Goal: Transaction & Acquisition: Purchase product/service

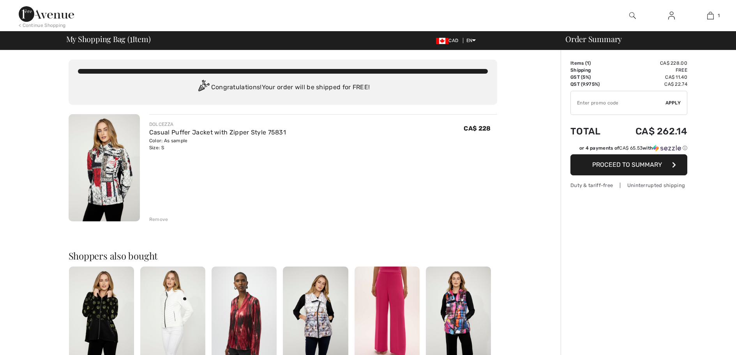
checkbox input "true"
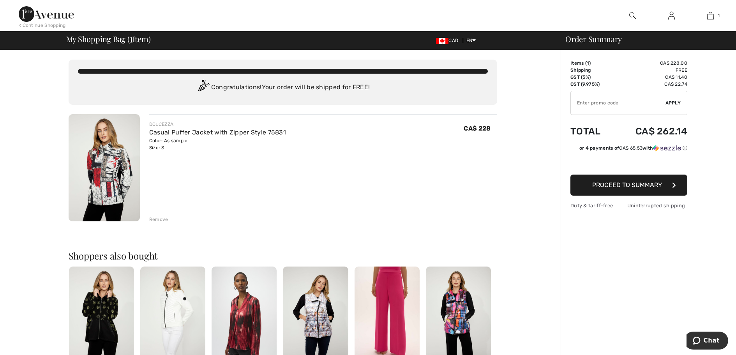
click at [669, 16] on img at bounding box center [671, 15] width 7 height 9
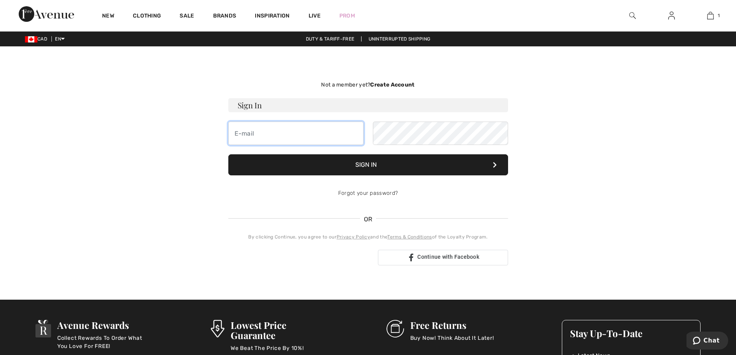
click at [297, 134] on input "email" at bounding box center [295, 133] width 135 height 23
click at [365, 163] on button "Sign In" at bounding box center [368, 164] width 280 height 21
click at [397, 164] on button "Sign In" at bounding box center [368, 164] width 280 height 21
click at [389, 161] on button "Sign In" at bounding box center [368, 164] width 280 height 21
click at [320, 127] on input "email" at bounding box center [295, 133] width 135 height 23
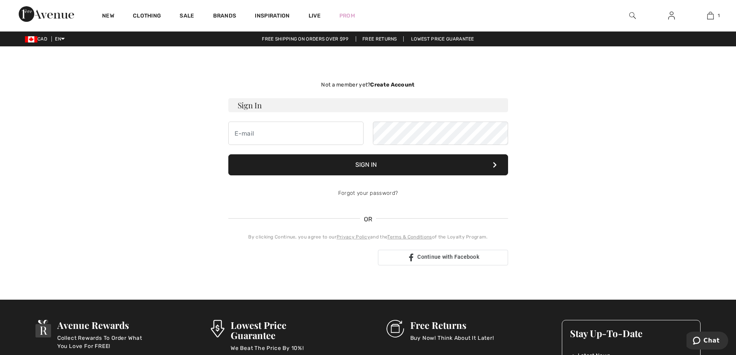
click at [389, 163] on button "Sign In" at bounding box center [368, 164] width 280 height 21
type input "ewhohsfdhfdshg@emaiul.com"
click at [391, 158] on button "Sign In" at bounding box center [368, 164] width 280 height 21
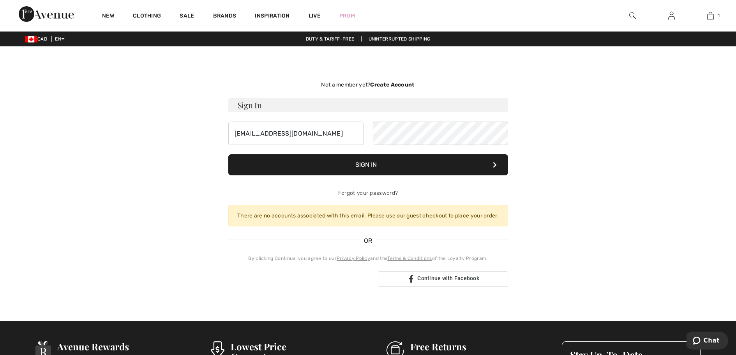
click at [318, 147] on form "Sign In ewhohsfdhfdshg@emaiul.com Sign In Forgot your password?" at bounding box center [368, 151] width 280 height 107
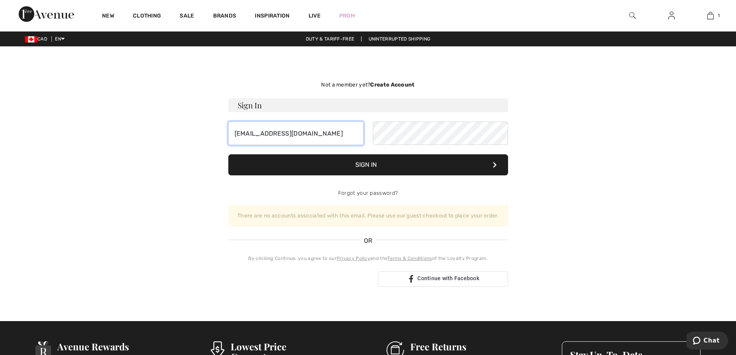
click at [316, 133] on input "ewhohsfdhfdshg@emaiul.com" at bounding box center [295, 133] width 135 height 23
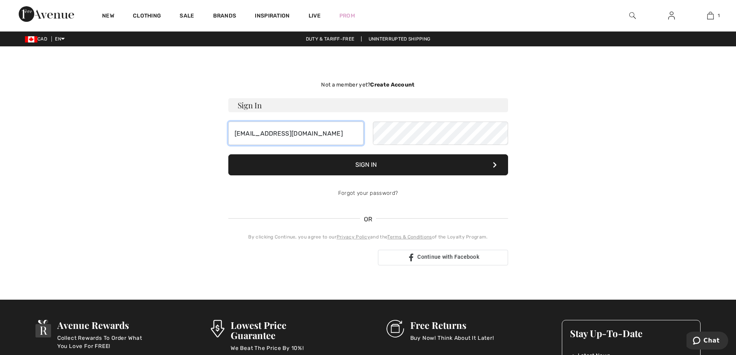
click at [316, 133] on input "ewhohsfdhfdshg@emaiul.com" at bounding box center [295, 133] width 135 height 23
type input "g"
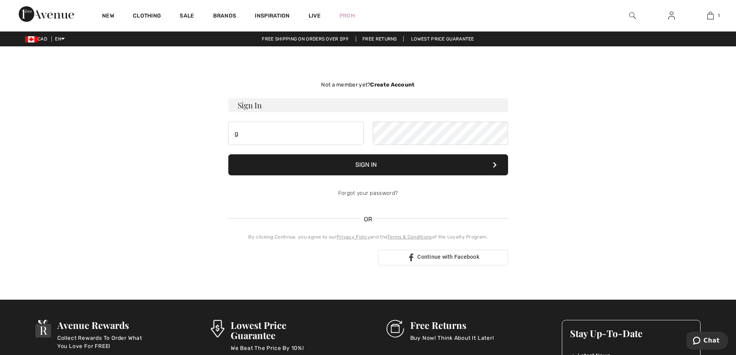
click at [672, 16] on img at bounding box center [671, 15] width 7 height 9
click at [283, 127] on input "email" at bounding box center [295, 133] width 135 height 23
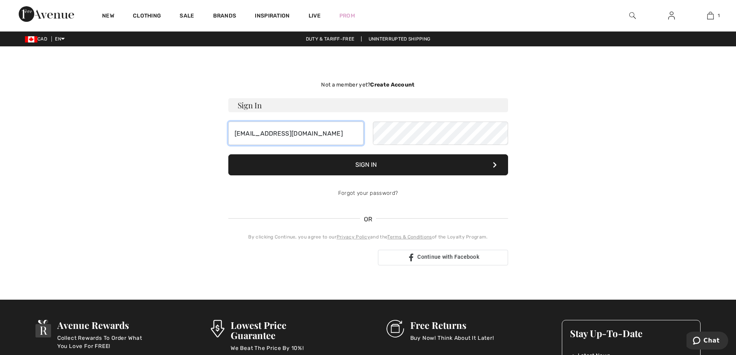
type input "registeredname@gmail.com"
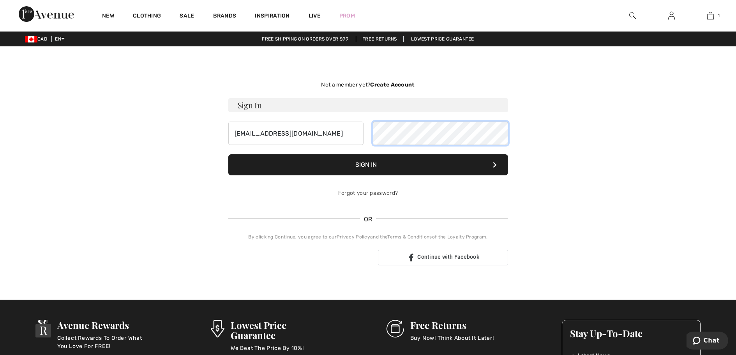
click at [228, 154] on button "Sign In" at bounding box center [368, 164] width 280 height 21
click at [382, 163] on button "Sign In" at bounding box center [368, 164] width 280 height 21
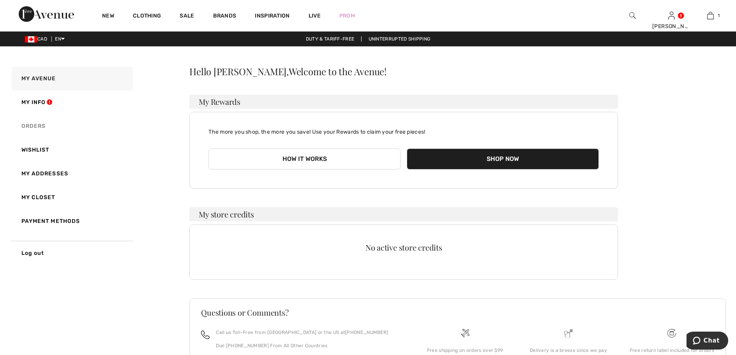
click at [36, 130] on link "Orders" at bounding box center [71, 126] width 123 height 24
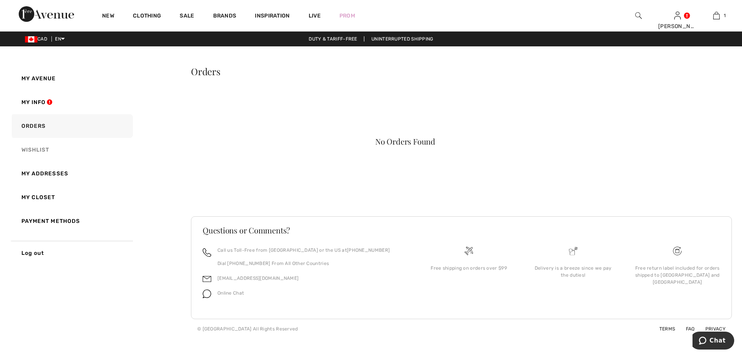
click at [42, 146] on link "Wishlist" at bounding box center [71, 150] width 123 height 24
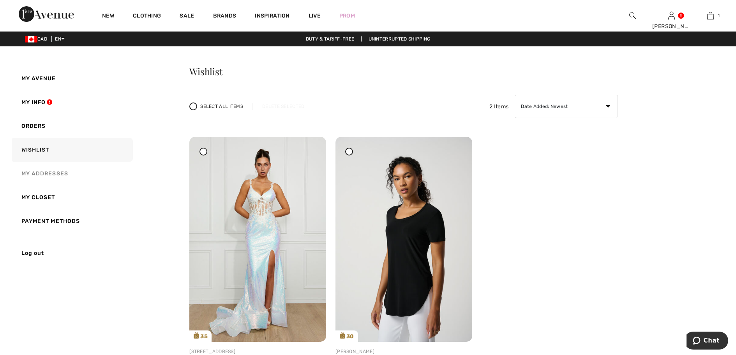
click at [47, 169] on link "My Addresses" at bounding box center [71, 174] width 123 height 24
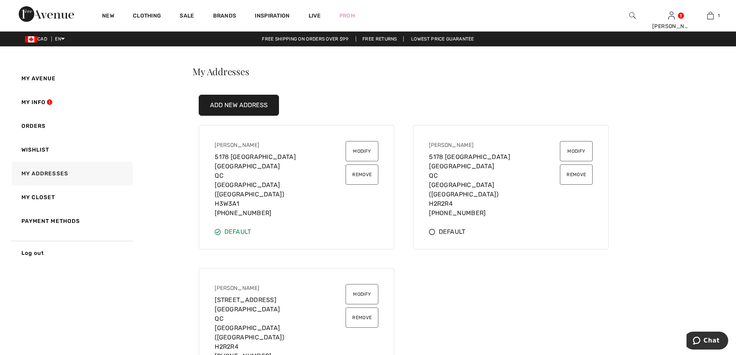
click at [252, 116] on div "Add New Address" at bounding box center [403, 105] width 429 height 40
click at [252, 112] on button "Add New Address" at bounding box center [239, 105] width 80 height 21
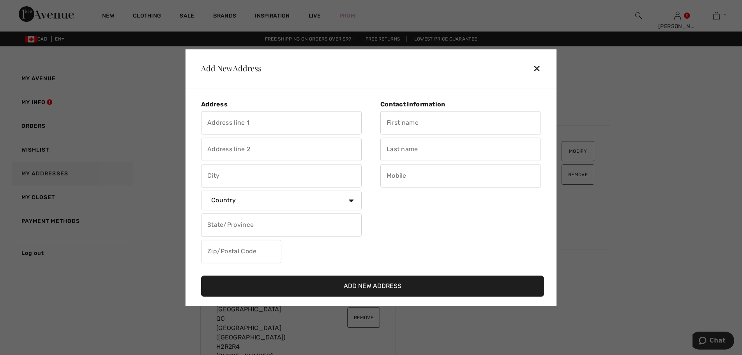
click at [391, 285] on button "Add New Address" at bounding box center [372, 286] width 343 height 21
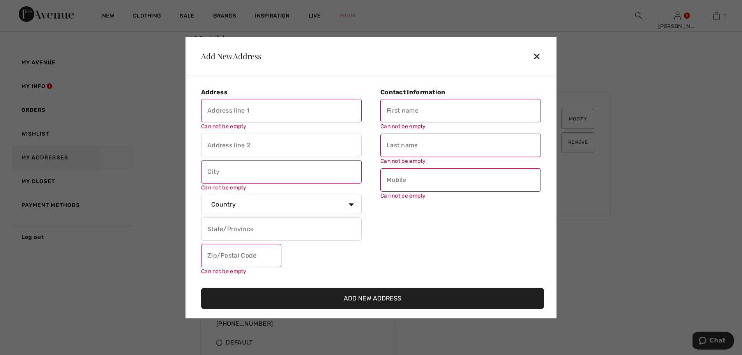
scroll to position [41, 0]
click at [248, 111] on input "text" at bounding box center [281, 110] width 161 height 23
type input "gmnfhkm"
drag, startPoint x: 256, startPoint y: 111, endPoint x: 157, endPoint y: 111, distance: 99.0
click at [157, 111] on div "Add New Address ✕ Address gmnfhkm Can not be empty Can not be empty Country Can…" at bounding box center [371, 177] width 742 height 355
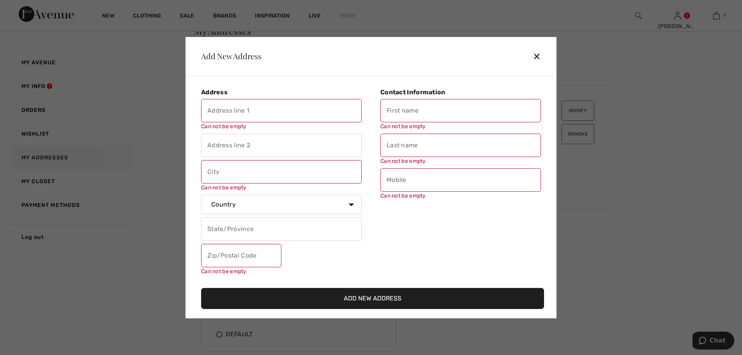
click at [422, 107] on input "text" at bounding box center [460, 110] width 161 height 23
click at [412, 179] on input "text" at bounding box center [460, 179] width 161 height 23
type input "srj"
type input "yr"
type input "kyr"
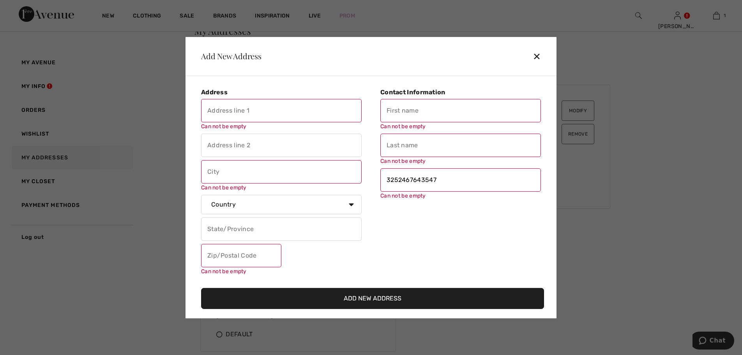
type input "3252467643547"
drag, startPoint x: 393, startPoint y: 299, endPoint x: 390, endPoint y: 291, distance: 9.0
click at [392, 299] on button "Add New Address" at bounding box center [372, 298] width 343 height 21
click at [247, 106] on input "text" at bounding box center [281, 110] width 161 height 23
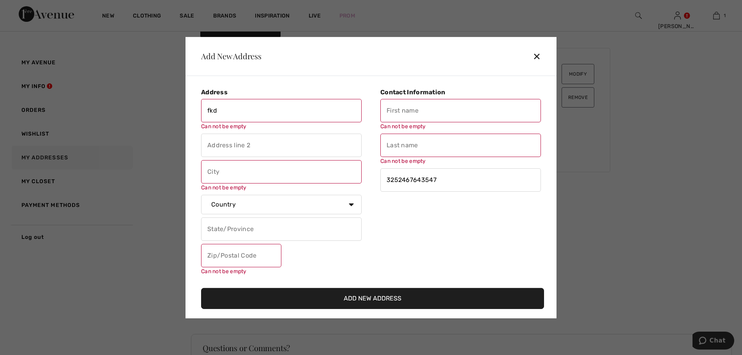
type input "fkd"
drag, startPoint x: 247, startPoint y: 106, endPoint x: 210, endPoint y: 173, distance: 77.0
click at [210, 173] on input "text" at bounding box center [281, 171] width 161 height 23
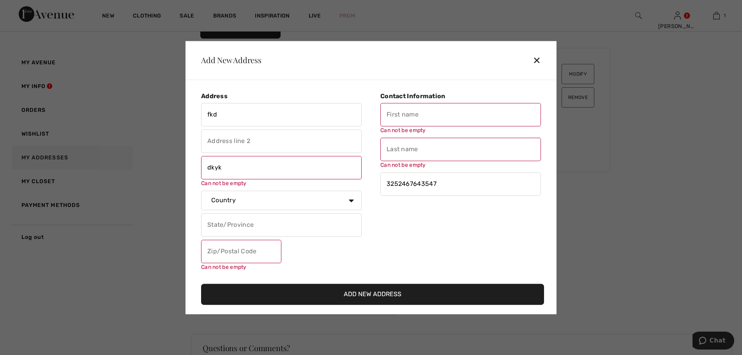
type input "dkyk"
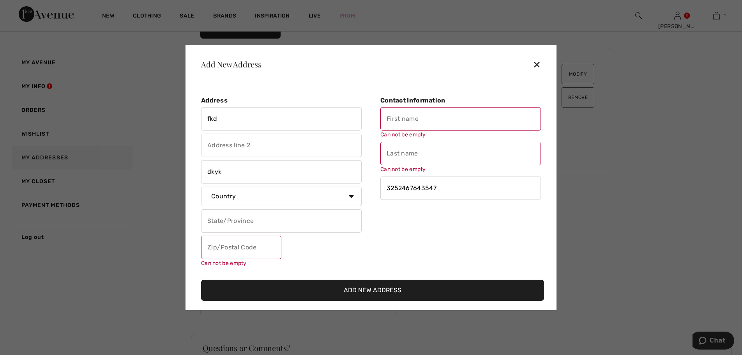
click at [245, 258] on input "text" at bounding box center [241, 247] width 80 height 23
type input "432643"
click at [428, 124] on input "text" at bounding box center [460, 118] width 161 height 23
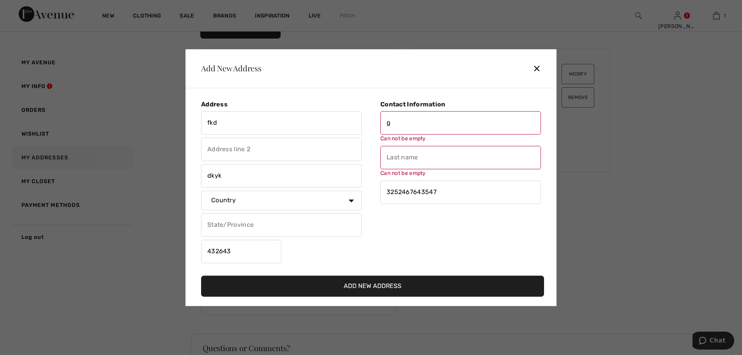
type input "g"
click at [393, 166] on div "Can not be empty" at bounding box center [460, 162] width 161 height 32
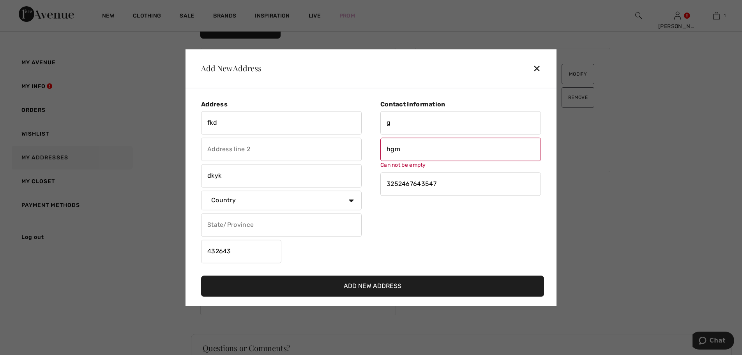
type input "hgm"
click at [420, 226] on div "Contact Information g hgm Can not be empty 3252467643547" at bounding box center [456, 184] width 170 height 166
click at [394, 283] on button "Add New Address" at bounding box center [372, 286] width 343 height 21
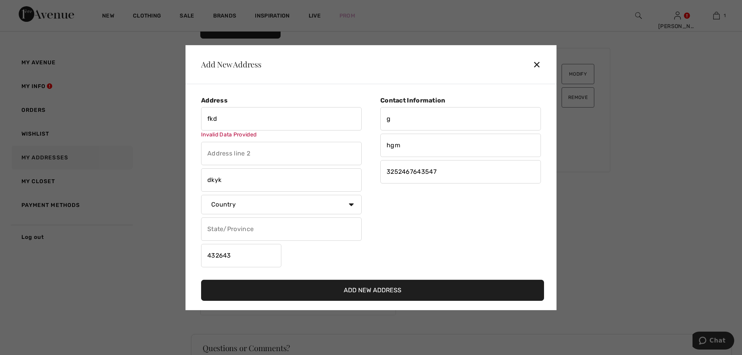
drag, startPoint x: 233, startPoint y: 119, endPoint x: 177, endPoint y: 121, distance: 56.1
click at [177, 121] on div "Add New Address ✕ Address fkd Invalid Data Provided dkyk Country Canada United …" at bounding box center [371, 177] width 742 height 355
type input "3344 gtrer"
click at [384, 287] on button "Add New Address" at bounding box center [372, 290] width 343 height 21
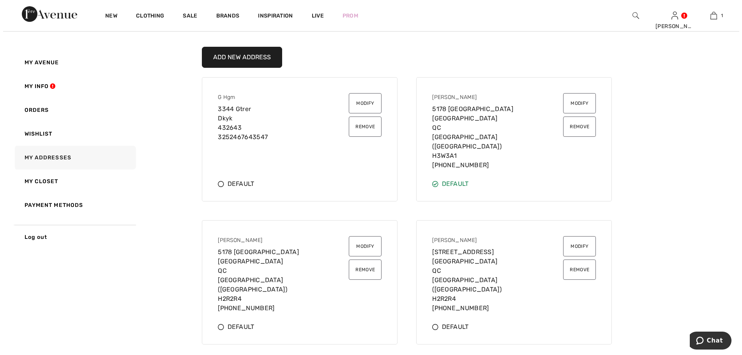
scroll to position [0, 0]
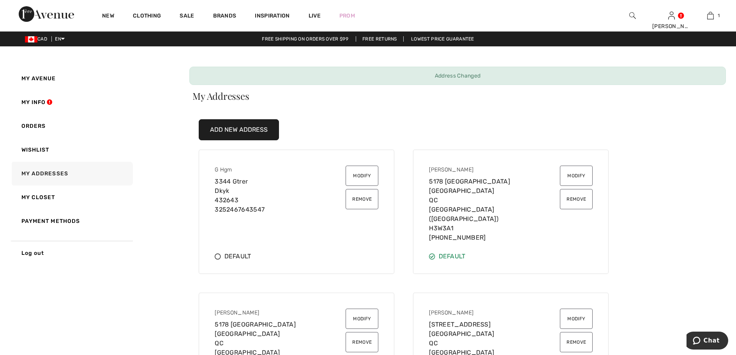
click at [354, 191] on button "Remove" at bounding box center [362, 199] width 33 height 20
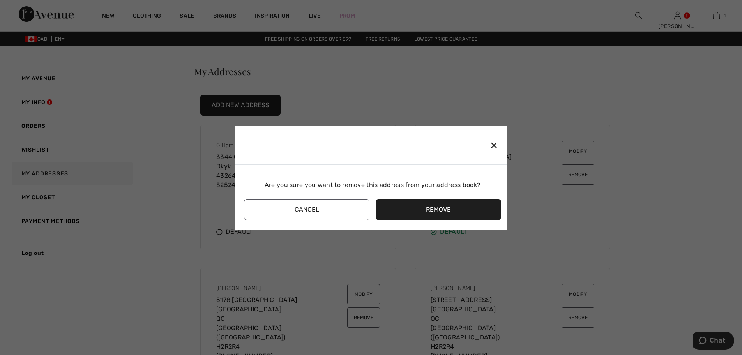
click at [419, 212] on button "Remove" at bounding box center [438, 209] width 125 height 21
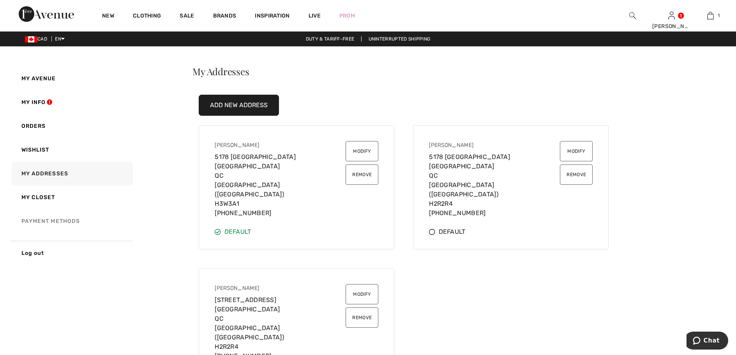
click at [56, 225] on link "Payment Methods" at bounding box center [71, 221] width 123 height 24
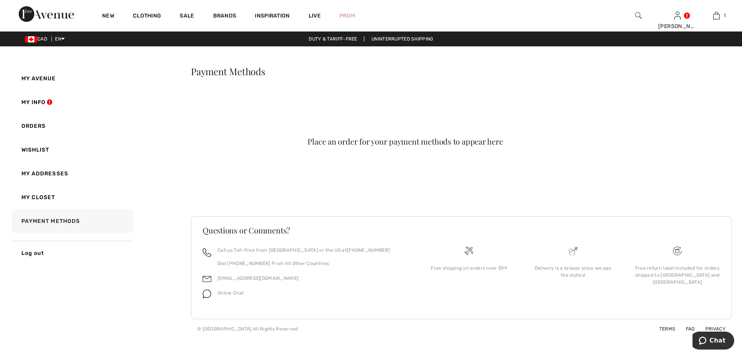
drag, startPoint x: 393, startPoint y: 168, endPoint x: 208, endPoint y: 163, distance: 184.8
click at [206, 168] on div "Place an order for your payment methods to appear here" at bounding box center [405, 146] width 429 height 103
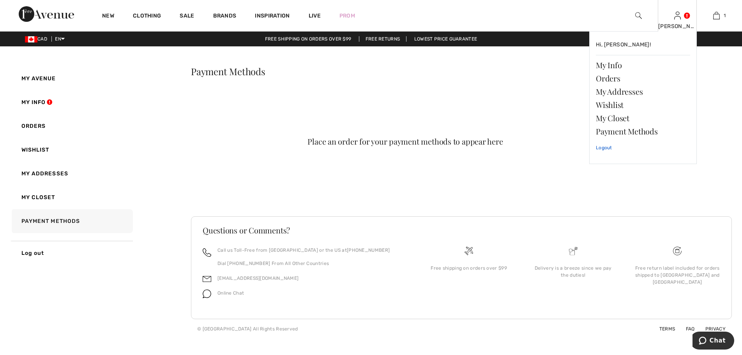
click at [607, 145] on link "Logout" at bounding box center [643, 147] width 94 height 19
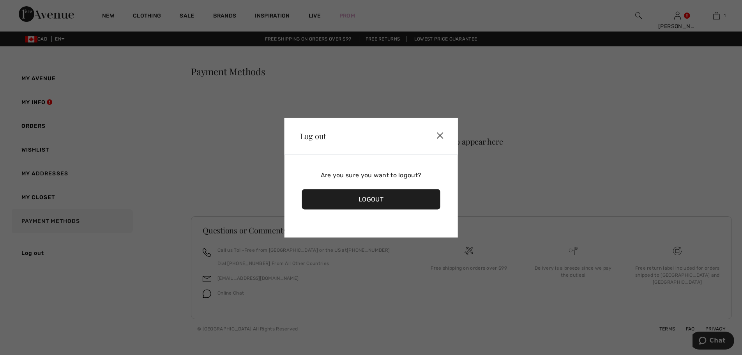
click at [435, 202] on div "Logout" at bounding box center [371, 199] width 138 height 20
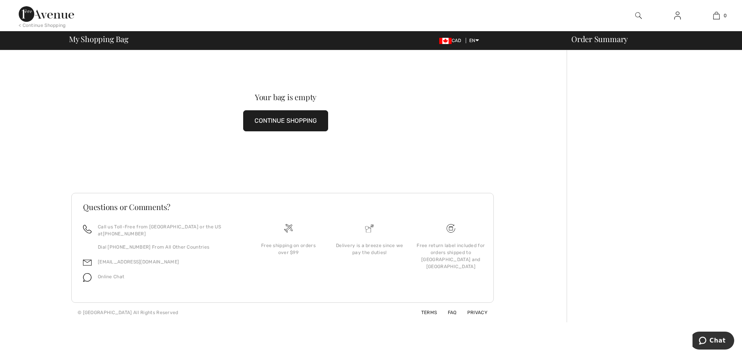
click at [265, 121] on button "CONTINUE SHOPPING" at bounding box center [285, 120] width 85 height 21
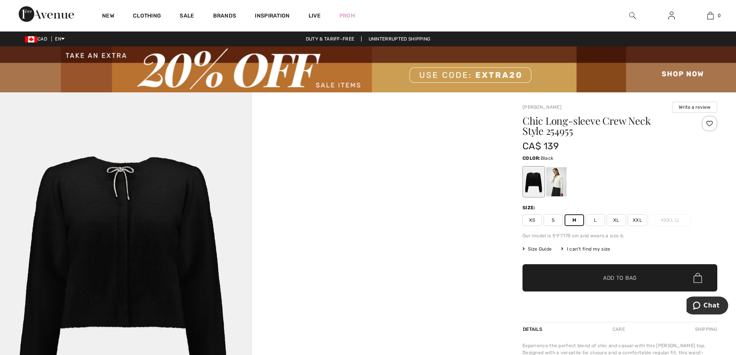
click at [576, 219] on span "M" at bounding box center [574, 220] width 19 height 12
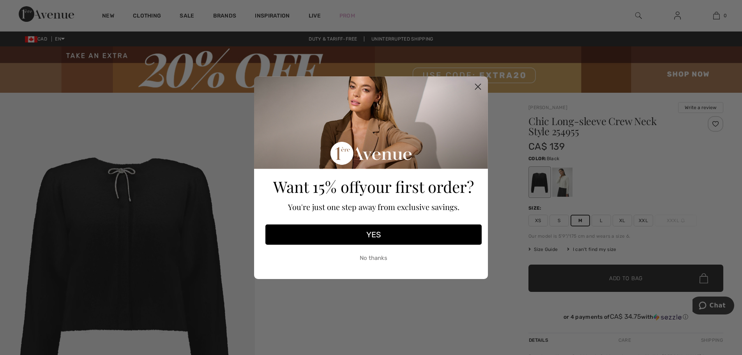
click at [593, 279] on div "Close dialog Want 15% off your first order? You're just one step away from excl…" at bounding box center [371, 177] width 742 height 355
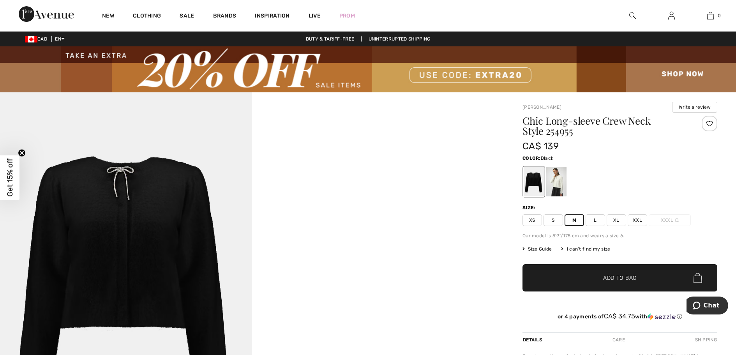
click at [581, 263] on div "Chic Long-sleeve Crew Neck Style 254955 CA$ 139 Color: Black Size: XS S M L XL …" at bounding box center [620, 224] width 195 height 217
click at [632, 270] on span "✔ Added to Bag Add to Bag" at bounding box center [620, 277] width 195 height 27
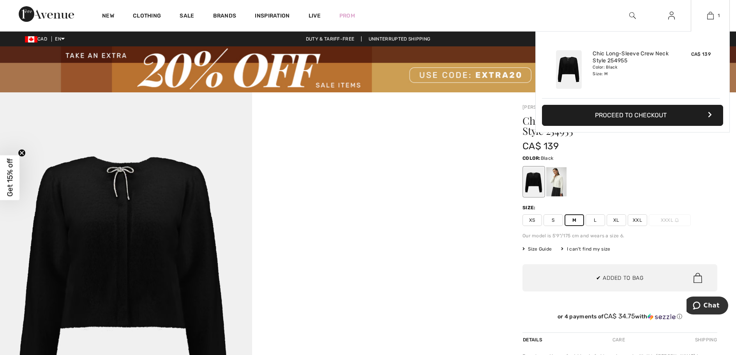
click at [668, 120] on button "Proceed to Checkout" at bounding box center [632, 115] width 181 height 21
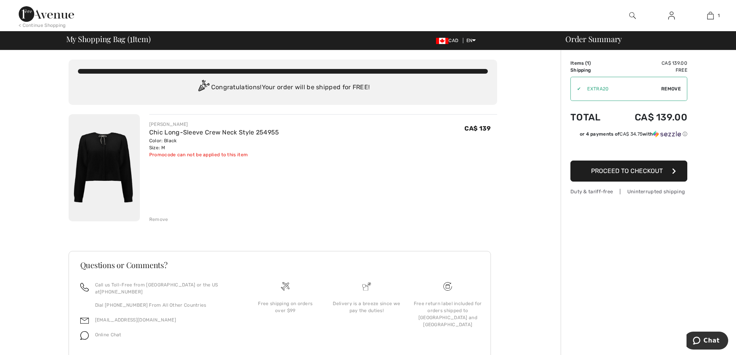
click at [652, 175] on button "Proceed to Checkout" at bounding box center [629, 171] width 117 height 21
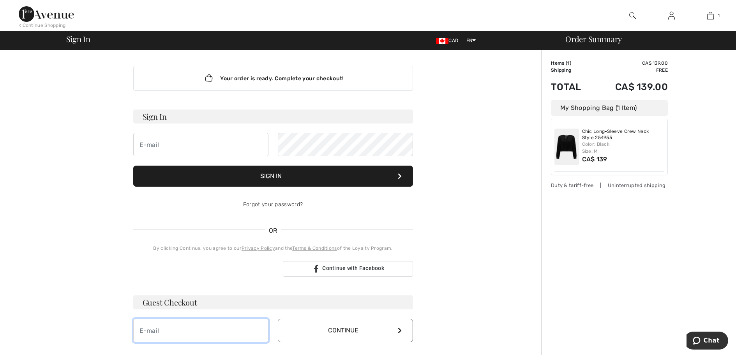
click at [214, 331] on input "email" at bounding box center [200, 330] width 135 height 23
type input ".hkjhb."
click at [360, 331] on button "Continue" at bounding box center [345, 331] width 135 height 24
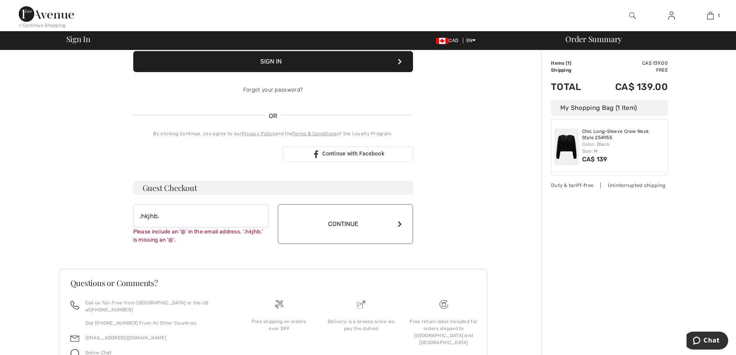
scroll to position [151, 0]
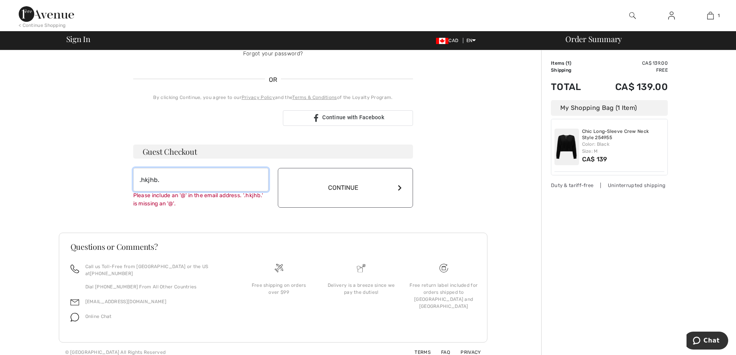
drag, startPoint x: 185, startPoint y: 182, endPoint x: 103, endPoint y: 180, distance: 82.2
click at [103, 180] on div "Your order is ready. Complete your checkout! Sign In Sign In Forgot your passwo…" at bounding box center [273, 130] width 429 height 463
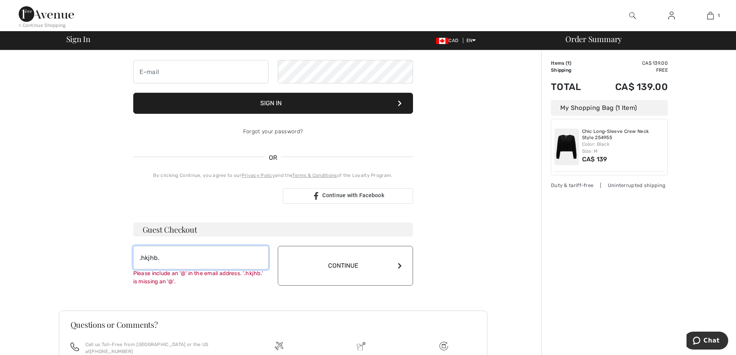
scroll to position [0, 0]
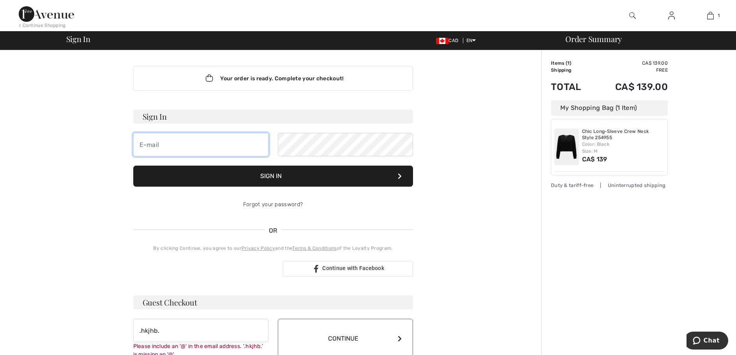
click at [201, 138] on input "email" at bounding box center [200, 144] width 135 height 23
type input "yrkckdg"
click at [276, 179] on button "Sign In" at bounding box center [273, 176] width 280 height 21
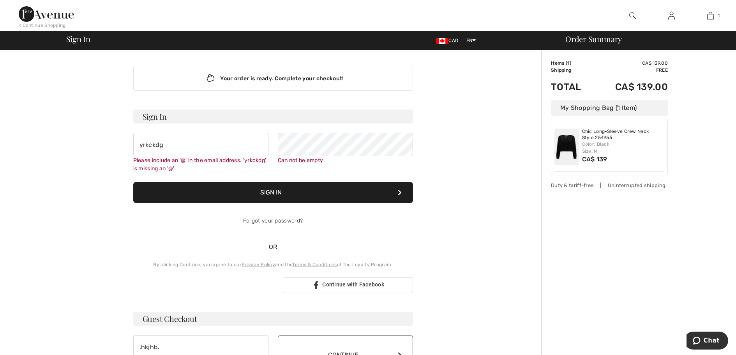
click at [672, 16] on img at bounding box center [671, 15] width 7 height 9
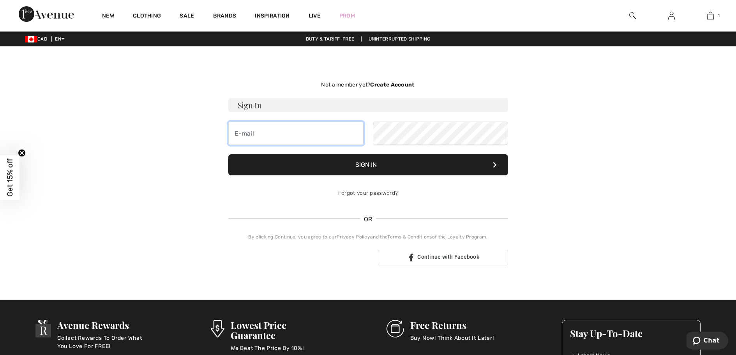
click at [279, 138] on input "email" at bounding box center [295, 133] width 135 height 23
type input "64i654e"
click at [293, 166] on button "Sign In" at bounding box center [368, 164] width 280 height 21
click at [364, 135] on div "64i654e" at bounding box center [368, 133] width 280 height 23
click at [341, 137] on input "64i654e" at bounding box center [295, 133] width 135 height 23
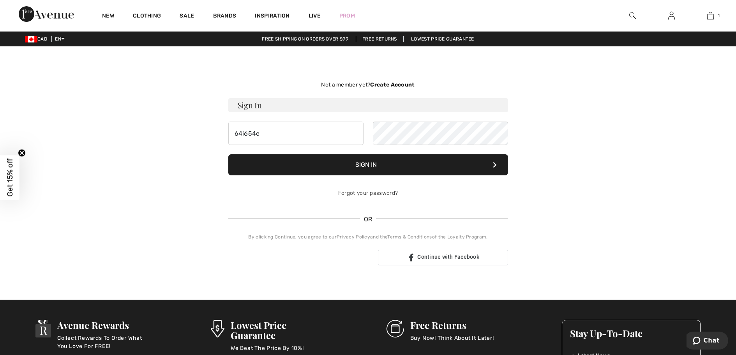
click at [674, 18] on img at bounding box center [671, 15] width 7 height 9
click at [590, 213] on div "Not a member yet? Create Account Sign In Sign In Forgot your password? OR" at bounding box center [368, 173] width 536 height 216
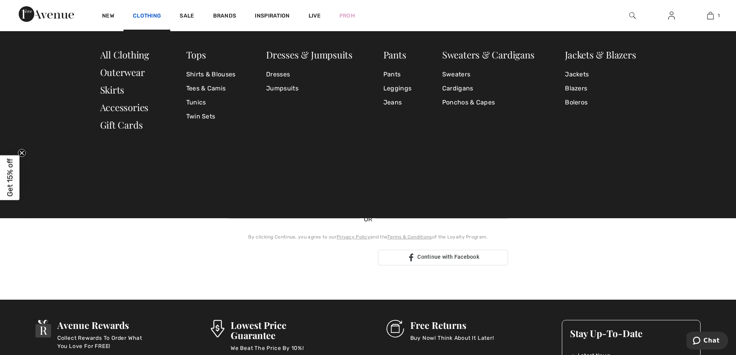
click at [154, 16] on link "Clothing" at bounding box center [147, 16] width 28 height 8
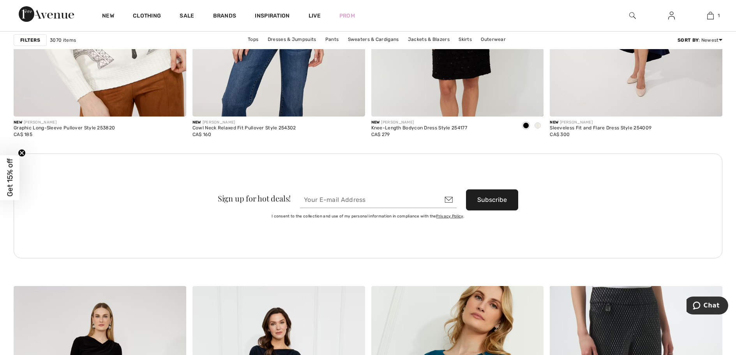
scroll to position [3546, 0]
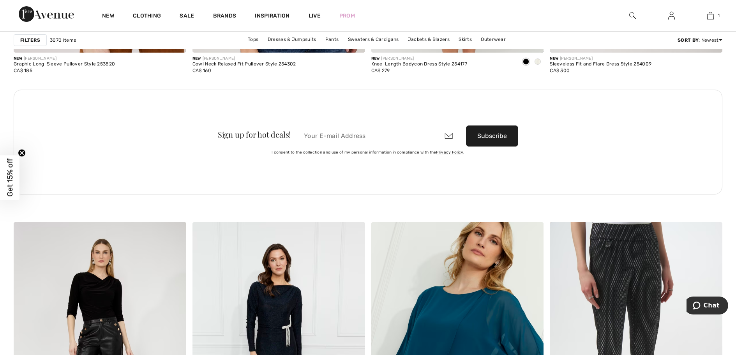
click at [346, 135] on input "email" at bounding box center [378, 136] width 157 height 16
click at [321, 137] on input "email" at bounding box center [378, 136] width 157 height 16
type input "flutyfu;ly"
click at [486, 136] on button "Subscribe" at bounding box center [492, 135] width 52 height 21
click at [413, 187] on div "Sign up for hot deals! flutyfu;ly Subscribe I consent to the collection and use…" at bounding box center [368, 142] width 709 height 105
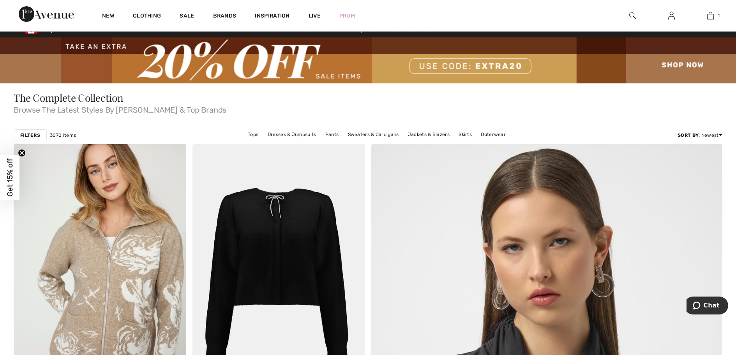
scroll to position [0, 0]
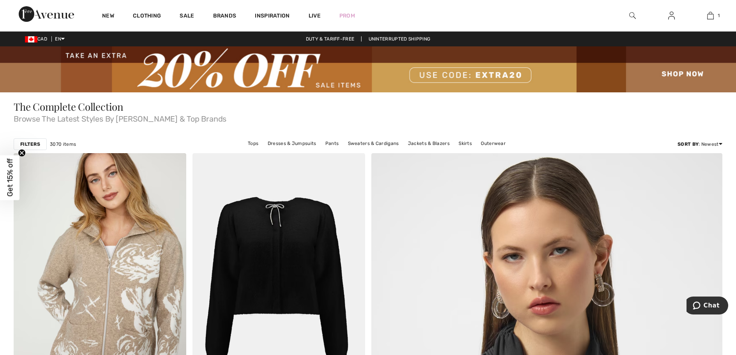
click at [672, 13] on img at bounding box center [671, 15] width 7 height 9
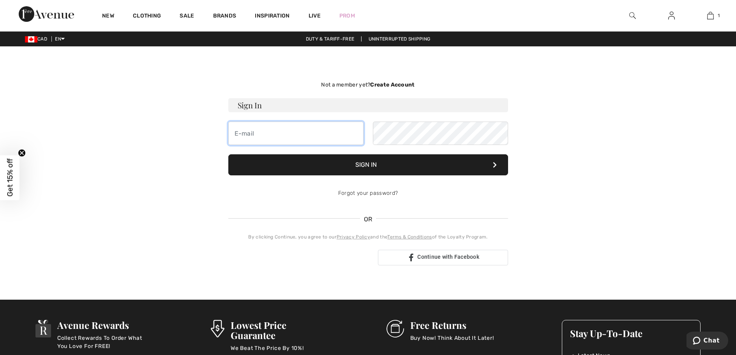
click at [281, 138] on input "email" at bounding box center [295, 133] width 135 height 23
type input "6rir"
click at [335, 164] on button "Sign In" at bounding box center [368, 164] width 280 height 21
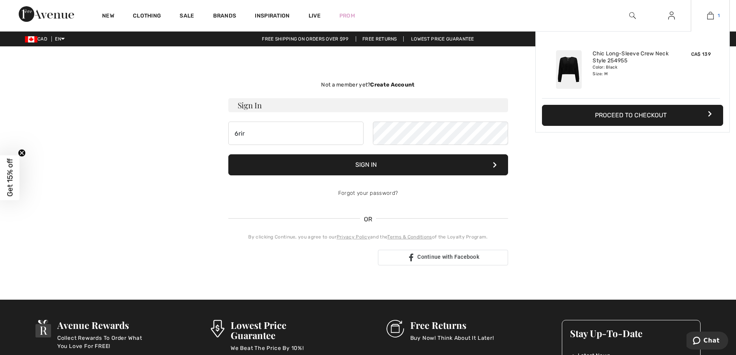
click at [710, 17] on img at bounding box center [710, 15] width 7 height 9
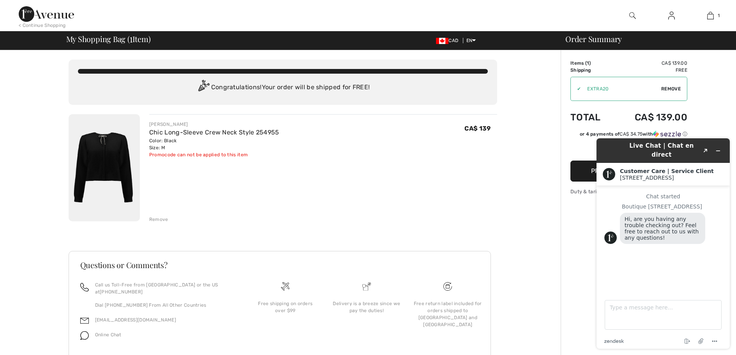
click at [579, 166] on button "Proceed to Checkout" at bounding box center [629, 171] width 117 height 21
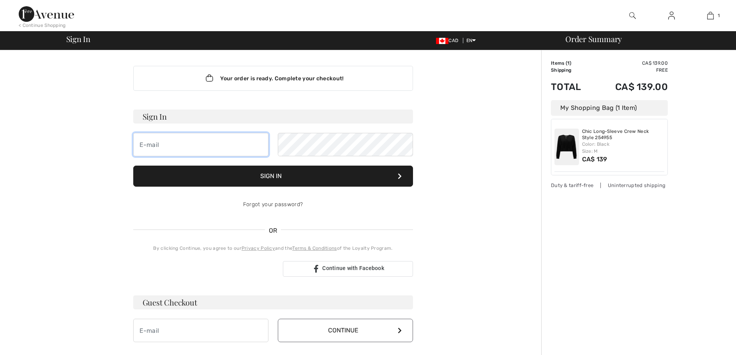
click at [184, 142] on input "email" at bounding box center [200, 144] width 135 height 23
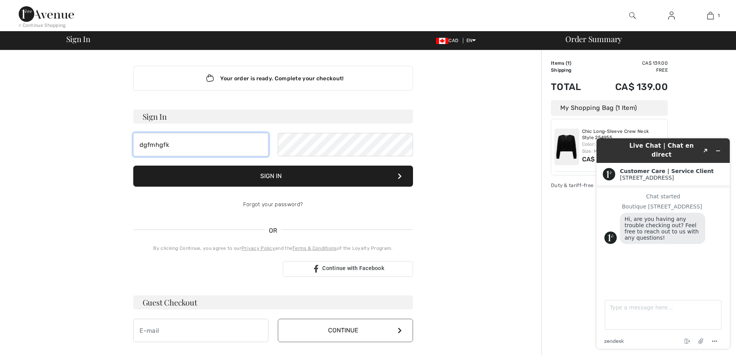
type input "dgfmhgfk"
click at [245, 174] on form "Sign In dgfmhgfk Sign In Forgot your password?" at bounding box center [273, 163] width 280 height 107
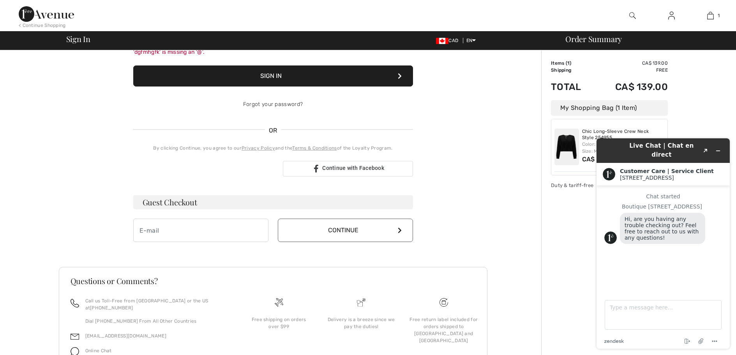
scroll to position [117, 0]
click at [203, 227] on input "email" at bounding box center [200, 229] width 135 height 23
type input "dbsfdsb"
click at [288, 250] on div "Your order is ready. Complete your checkout! Sign In dgfmhgfk Please include an…" at bounding box center [273, 95] width 292 height 324
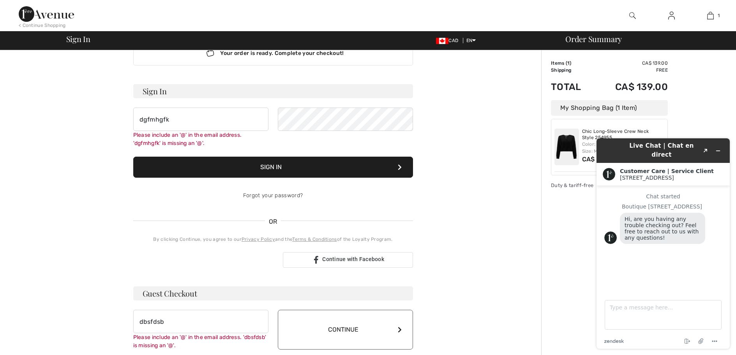
scroll to position [78, 0]
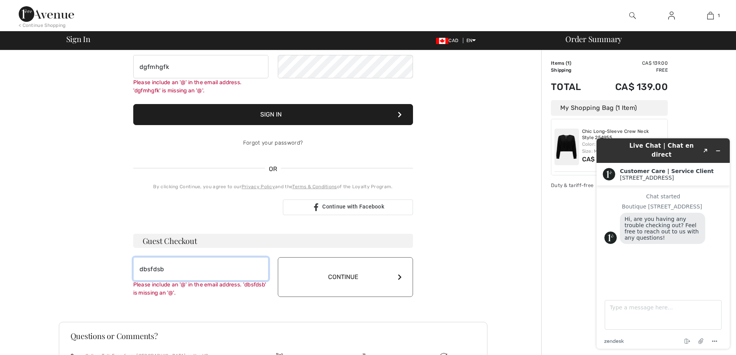
drag, startPoint x: 187, startPoint y: 273, endPoint x: 101, endPoint y: 275, distance: 86.1
click at [101, 275] on div "Your order is ready. Complete your checkout! Sign In dgfmhgfk Please include an…" at bounding box center [273, 211] width 429 height 479
drag, startPoint x: 183, startPoint y: 63, endPoint x: 155, endPoint y: 119, distance: 62.7
click at [109, 70] on div "Your order is ready. Complete your checkout! Sign In dgfmhgfk Please include an…" at bounding box center [273, 211] width 429 height 479
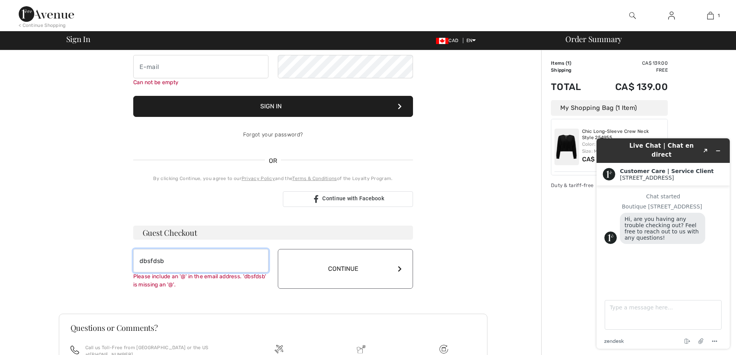
drag, startPoint x: 172, startPoint y: 270, endPoint x: 114, endPoint y: 267, distance: 58.1
click at [114, 267] on div "Your order is ready. Complete your checkout! Sign In Can not be empty Sign In F…" at bounding box center [273, 207] width 429 height 471
type input "[EMAIL_ADDRESS][DOMAIN_NAME]"
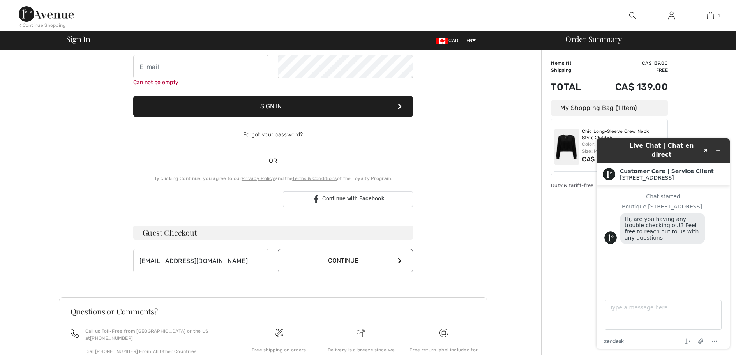
drag, startPoint x: 334, startPoint y: 255, endPoint x: 334, endPoint y: 260, distance: 4.7
click at [334, 260] on button "Continue" at bounding box center [345, 260] width 135 height 23
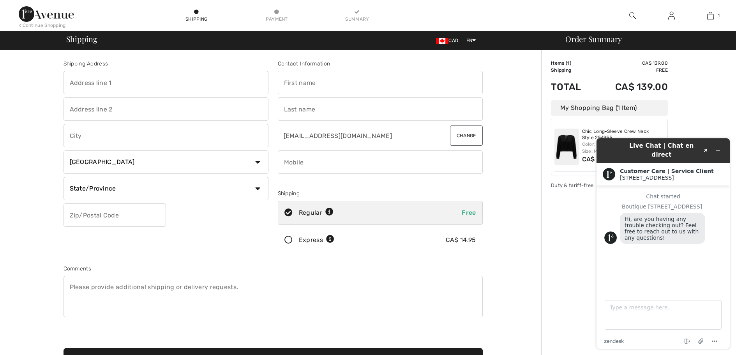
click at [731, 143] on div "Live Chat | Chat en direct Created with Sketch. Customer Care | Service Client …" at bounding box center [663, 243] width 146 height 223
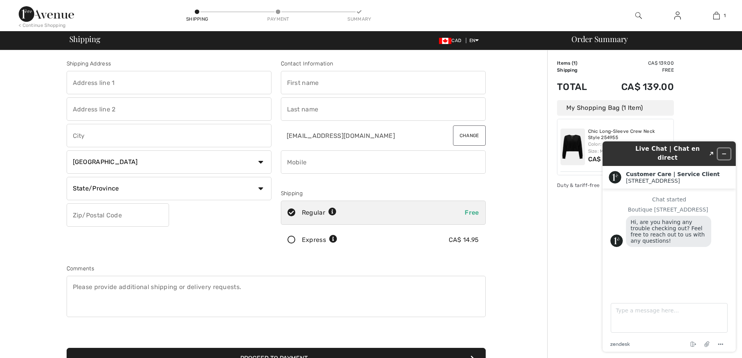
click at [724, 151] on icon "Minimize widget" at bounding box center [724, 153] width 5 height 5
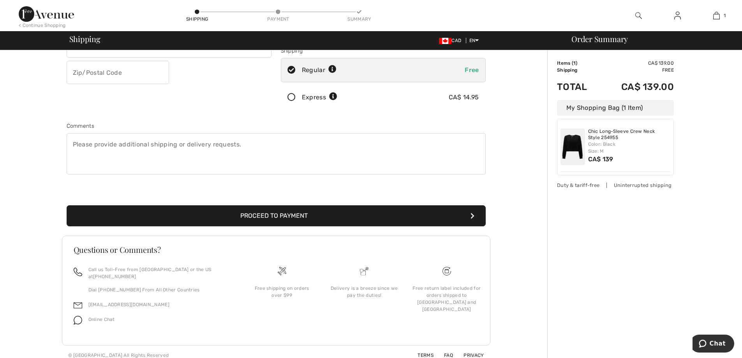
click at [348, 221] on button "Proceed to Payment" at bounding box center [276, 215] width 419 height 21
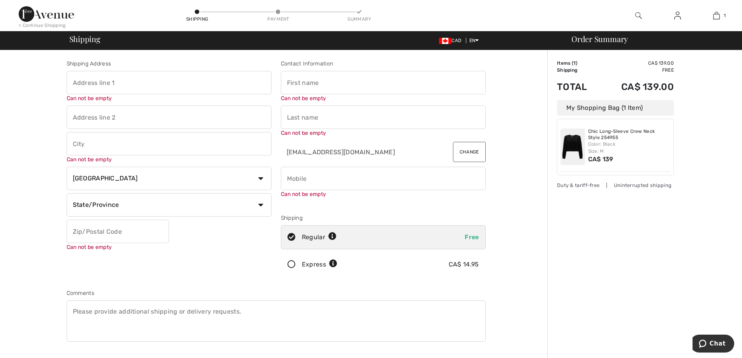
click at [185, 86] on input "text" at bounding box center [169, 82] width 205 height 23
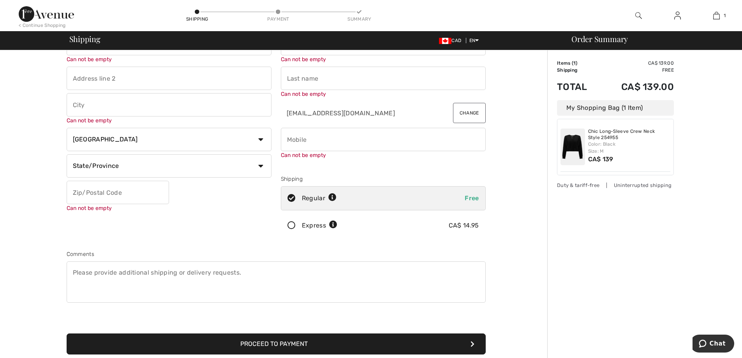
click at [330, 336] on button "Proceed to Payment" at bounding box center [276, 344] width 419 height 21
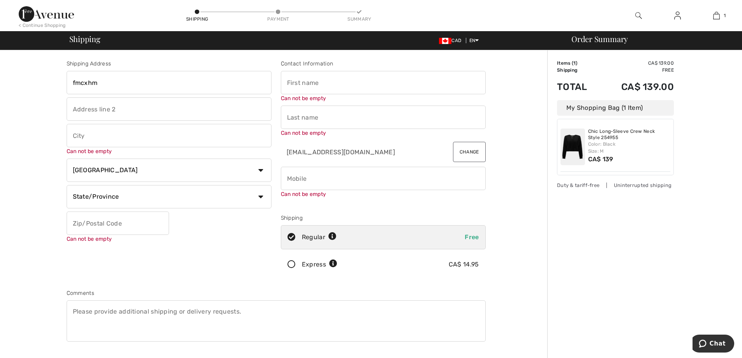
click at [629, 232] on div "Order Summary Details Items ( 1 ) CA$ 139.00 Promo code CA$ 0.00 Shipping Free …" at bounding box center [645, 291] width 195 height 482
click at [205, 87] on input "fmcxhm" at bounding box center [169, 82] width 205 height 23
click at [203, 87] on input "fmcxhm" at bounding box center [169, 82] width 205 height 23
type input "1"
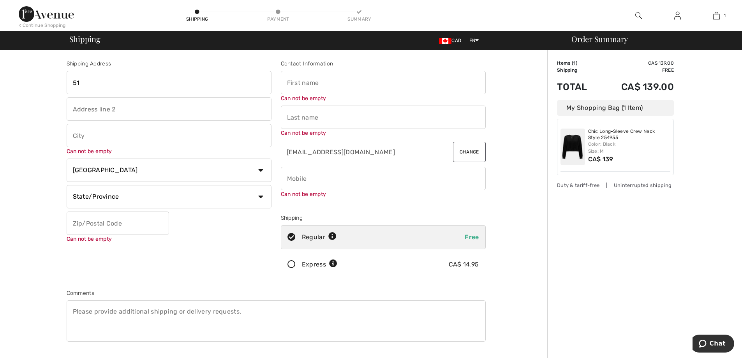
type input "5178 [GEOGRAPHIC_DATA]"
click at [378, 80] on input "text" at bounding box center [383, 82] width 205 height 23
type input "Joshua"
click at [202, 107] on input "text" at bounding box center [169, 108] width 205 height 23
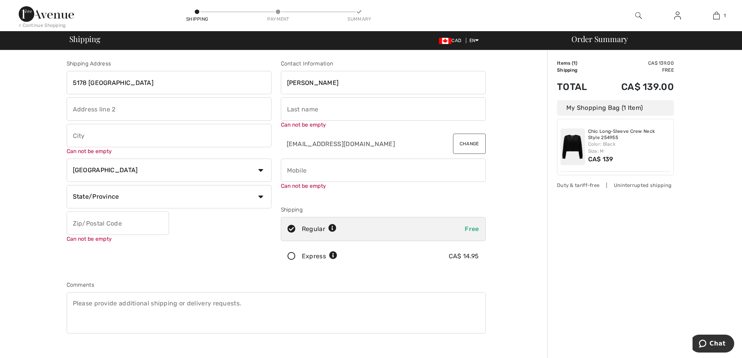
click at [311, 111] on input "text" at bounding box center [383, 108] width 205 height 23
type input "Budman"
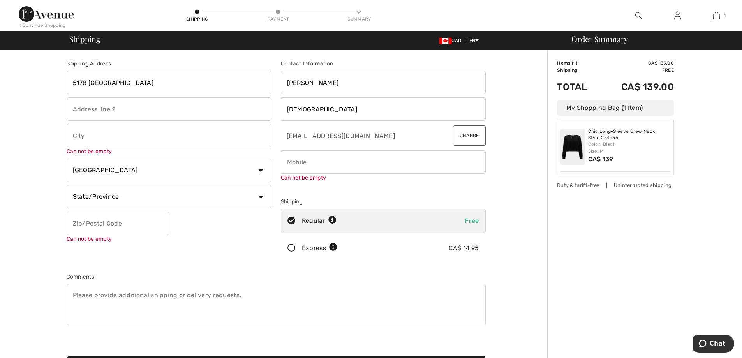
click at [179, 141] on input "text" at bounding box center [169, 135] width 205 height 23
type input "Montréal"
drag, startPoint x: 319, startPoint y: 158, endPoint x: 314, endPoint y: 162, distance: 6.4
click at [319, 158] on input "phone" at bounding box center [383, 161] width 205 height 23
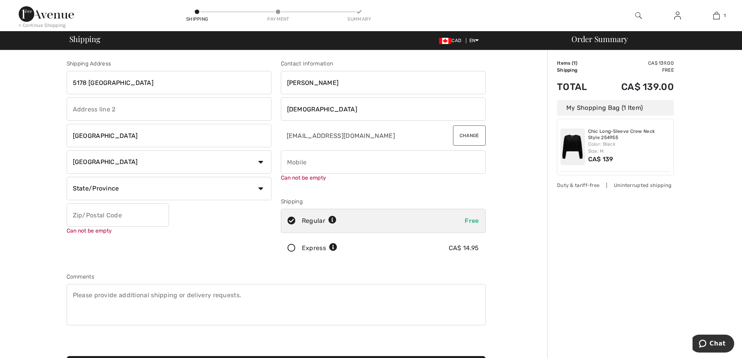
type input "5142441373"
drag, startPoint x: 157, startPoint y: 184, endPoint x: 147, endPoint y: 196, distance: 15.6
click at [157, 185] on select "State/Province Alberta British Columbia Manitoba New Brunswick Newfoundland and…" at bounding box center [169, 188] width 205 height 23
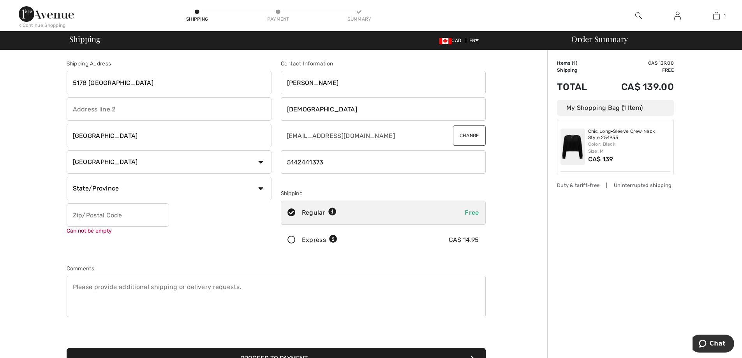
select select "QC"
click at [67, 177] on select "State/Province Alberta British Columbia Manitoba New Brunswick Newfoundland and…" at bounding box center [169, 188] width 205 height 23
click at [114, 214] on input "text" at bounding box center [118, 214] width 102 height 23
type input "H3W3A1"
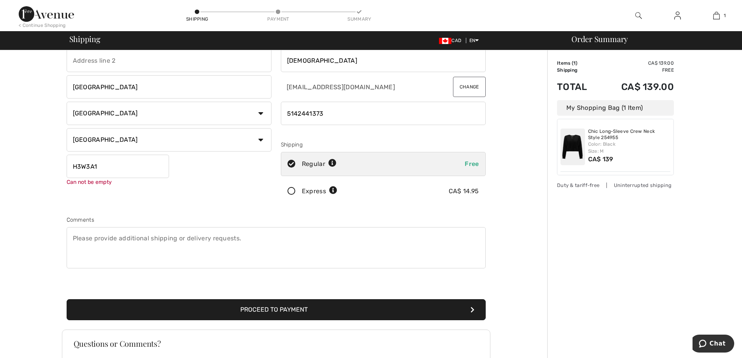
scroll to position [117, 0]
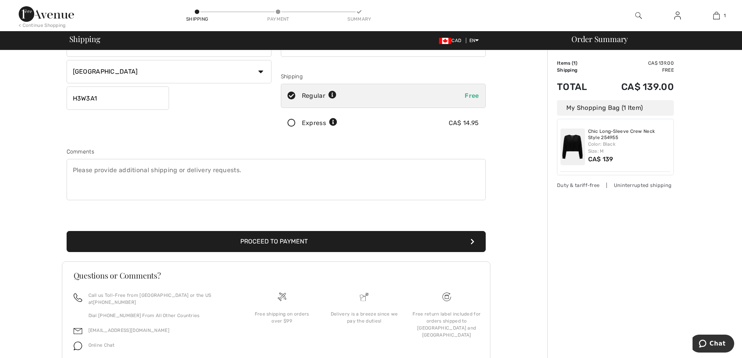
click at [291, 249] on button "Proceed to Payment" at bounding box center [276, 241] width 419 height 21
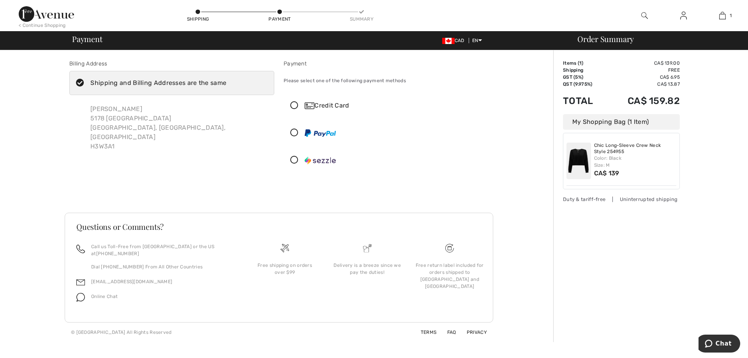
click at [296, 105] on icon at bounding box center [294, 106] width 21 height 8
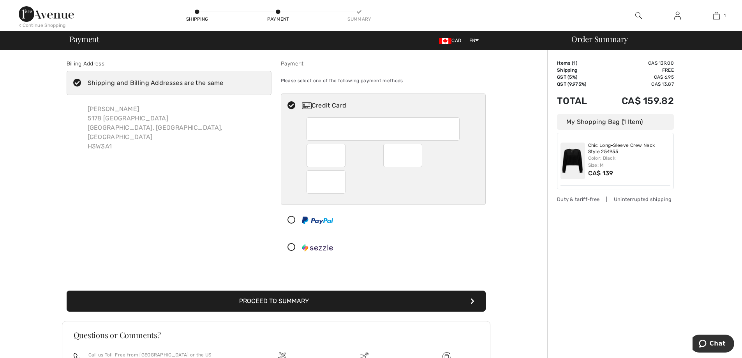
click at [391, 216] on div at bounding box center [380, 219] width 198 height 23
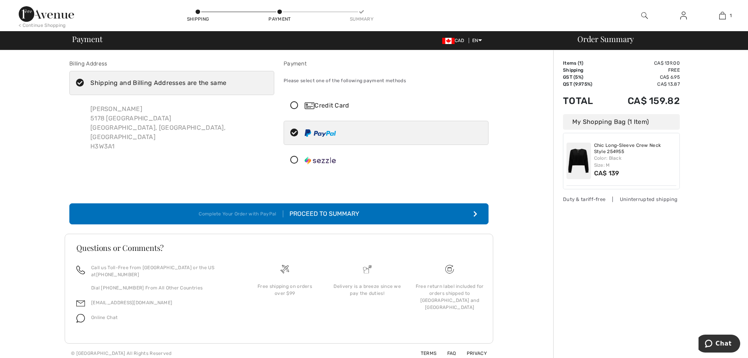
click at [294, 102] on icon at bounding box center [294, 106] width 21 height 8
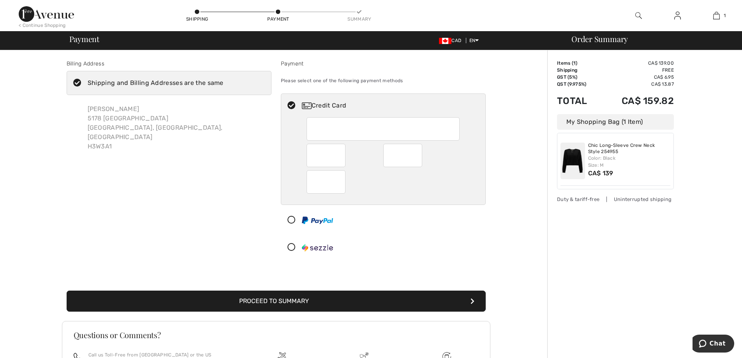
click at [342, 302] on button "Proceed to Summary" at bounding box center [276, 301] width 419 height 21
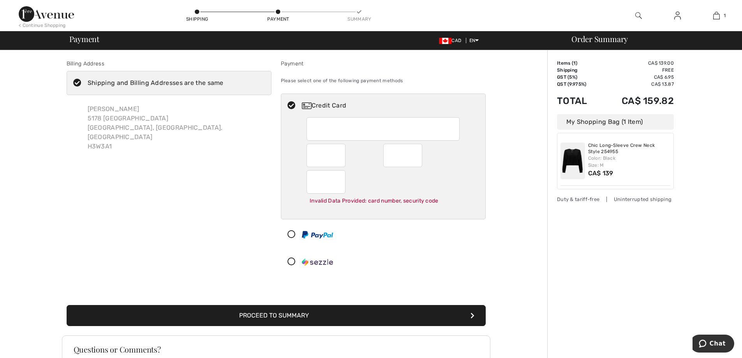
click at [293, 230] on div at bounding box center [380, 234] width 198 height 23
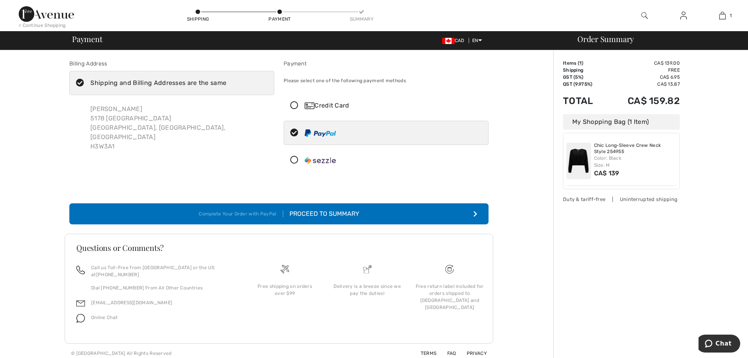
click at [354, 216] on div "Proceed to Summary" at bounding box center [321, 213] width 76 height 9
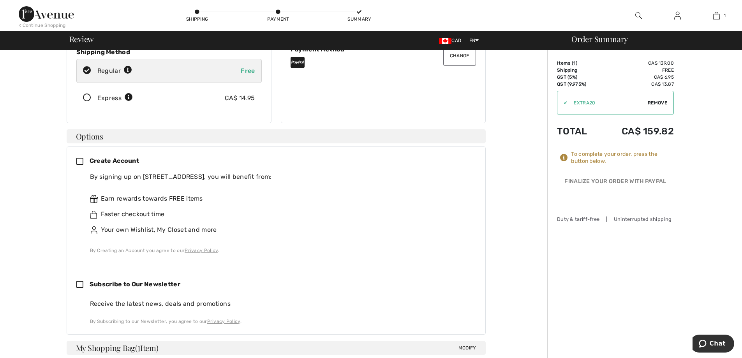
scroll to position [156, 0]
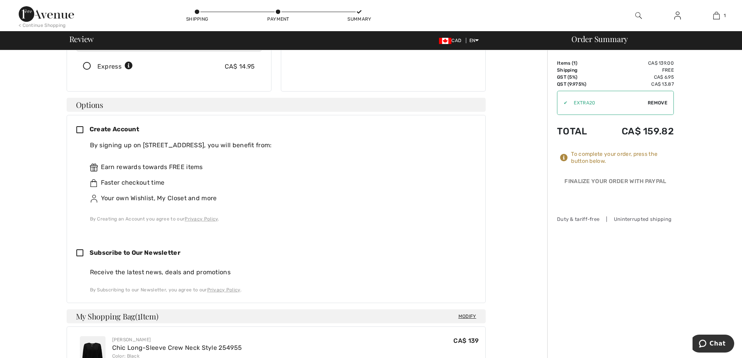
click at [78, 126] on icon at bounding box center [82, 130] width 13 height 8
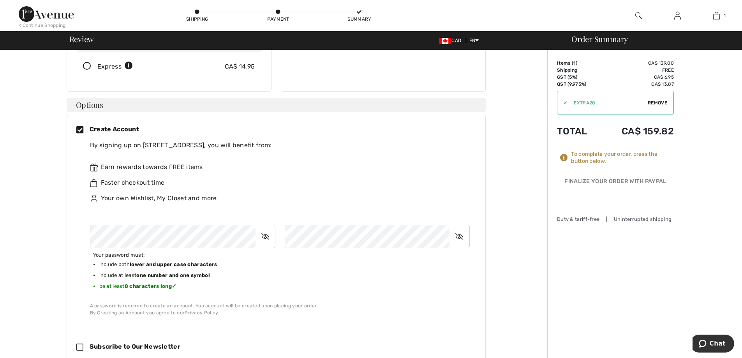
click at [336, 256] on div "Your password must: include both lower and upper case characters ✓ include at l…" at bounding box center [280, 267] width 380 height 85
click at [354, 309] on div "By Creating an Account you agree to our Privacy Policy ." at bounding box center [280, 312] width 380 height 7
click at [351, 264] on div "Your password must: include both lower and upper case characters ✓ include at l…" at bounding box center [280, 267] width 380 height 85
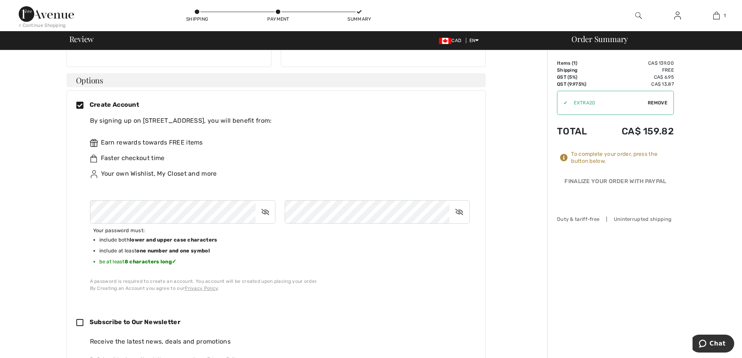
scroll to position [258, 0]
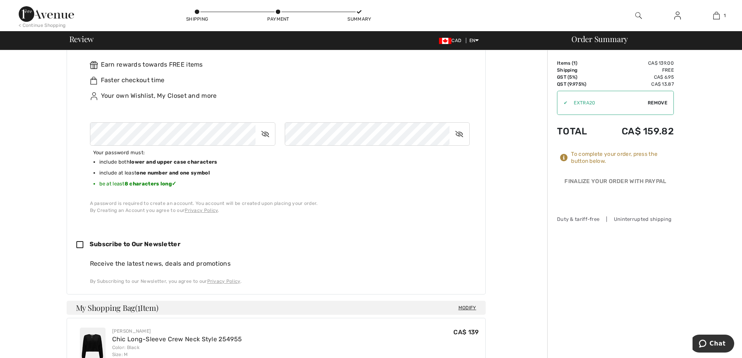
click at [388, 223] on div "Create Account By signing up on 1ère Avenue, you will benefit from: Earn reward…" at bounding box center [276, 153] width 419 height 282
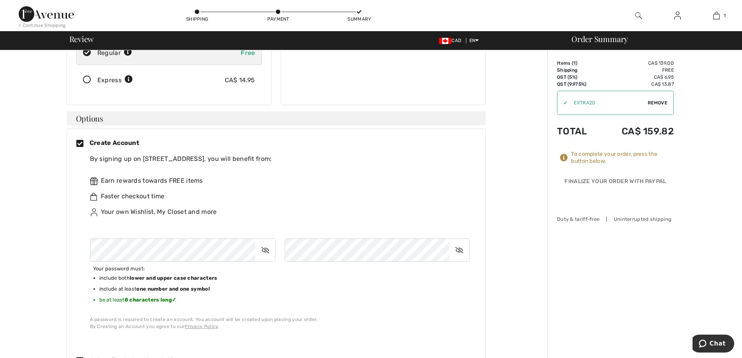
scroll to position [141, 0]
click at [729, 10] on div "1 Added to Bag Joseph Ribkoff Chic Long-sleeve Crew Neck Style 254955 CA$ 139 C…" at bounding box center [716, 15] width 39 height 31
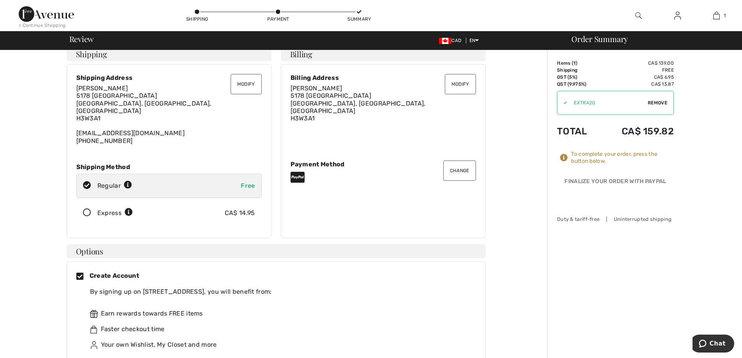
scroll to position [0, 0]
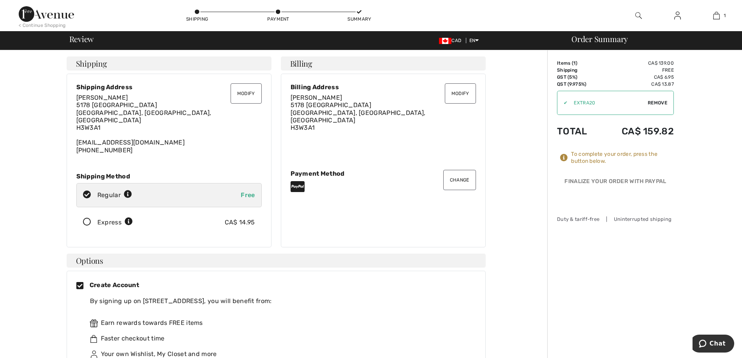
click at [680, 13] on img at bounding box center [678, 15] width 7 height 9
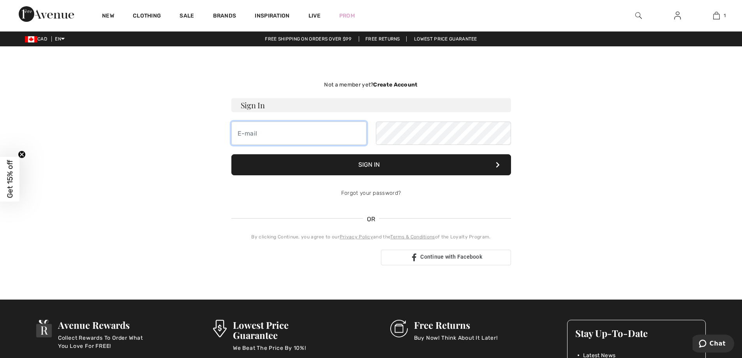
click at [258, 131] on input "email" at bounding box center [298, 133] width 135 height 23
type input "registeredname@gmail.com"
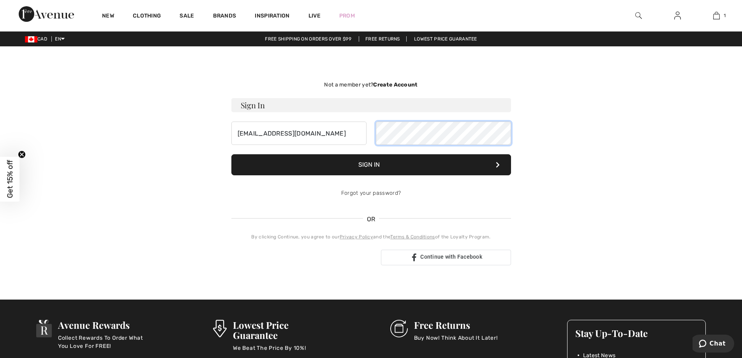
click at [231, 154] on button "Sign In" at bounding box center [371, 164] width 280 height 21
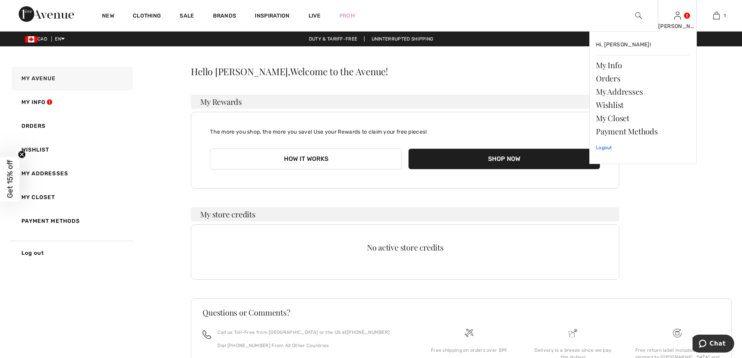
click at [598, 148] on link "Logout" at bounding box center [643, 147] width 94 height 19
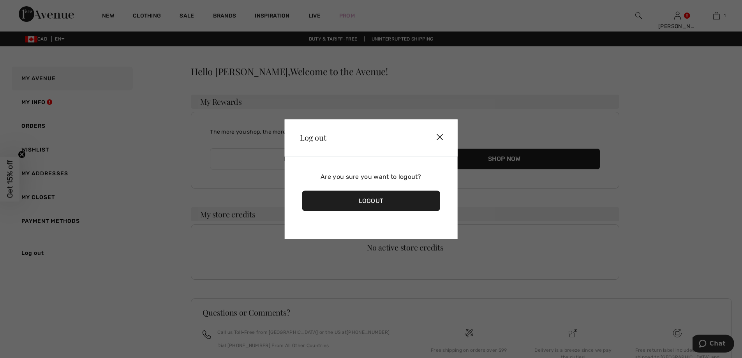
click at [415, 203] on div "Logout" at bounding box center [371, 201] width 138 height 20
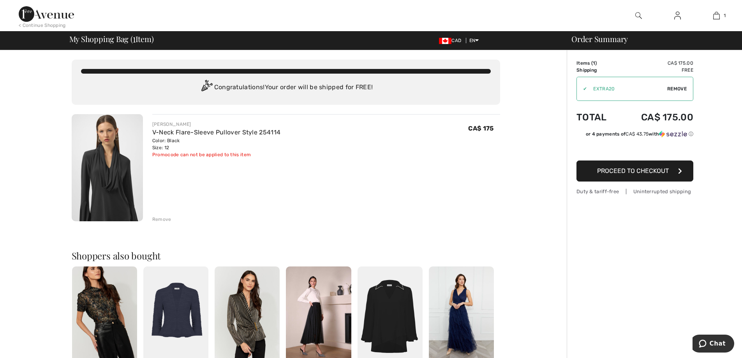
click at [633, 175] on button "Proceed to Checkout" at bounding box center [635, 171] width 117 height 21
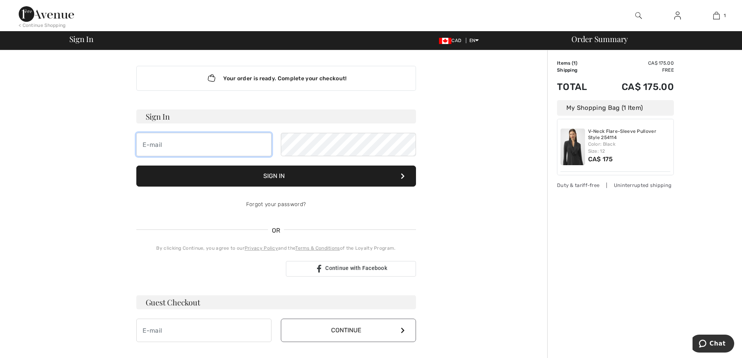
click at [170, 149] on input "email" at bounding box center [203, 144] width 135 height 23
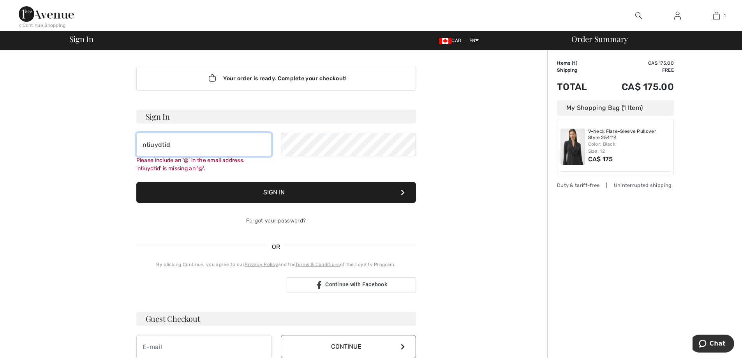
click at [198, 149] on input "ntiuydtid" at bounding box center [203, 144] width 135 height 23
type input "ntiuydtid@edagsrg"
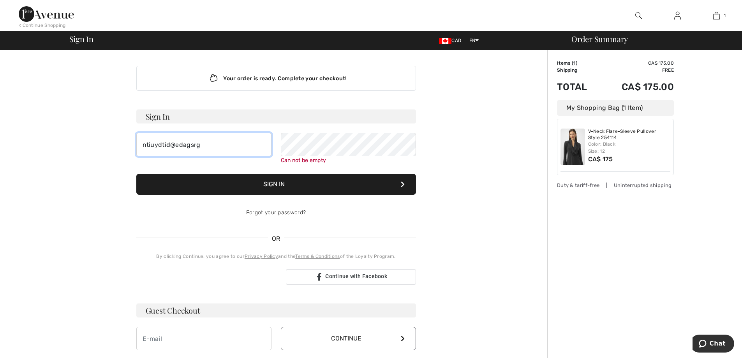
click at [244, 145] on input "ntiuydtid@edagsrg" at bounding box center [203, 144] width 135 height 23
drag, startPoint x: 256, startPoint y: 141, endPoint x: 116, endPoint y: 152, distance: 140.4
click at [116, 152] on div "Your order is ready. Complete your checkout! Sign In ntiuydtid@edagsrg Can not …" at bounding box center [276, 277] width 429 height 454
click at [221, 180] on button "Sign In" at bounding box center [276, 184] width 280 height 21
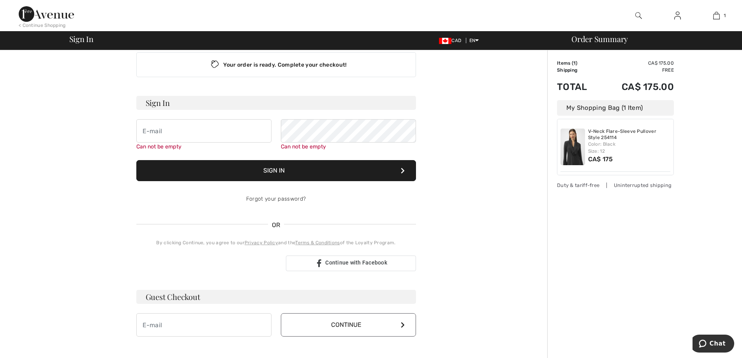
scroll to position [71, 0]
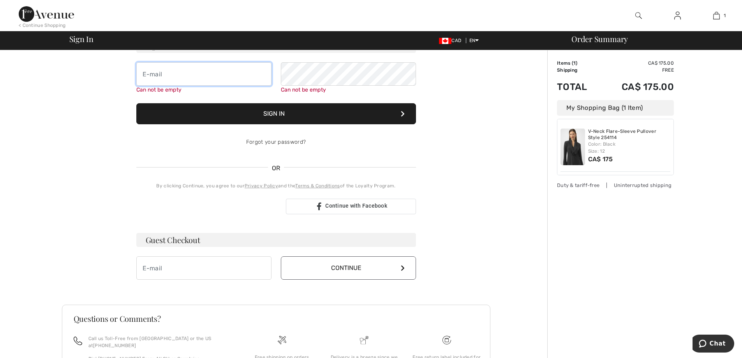
click at [214, 70] on input "email" at bounding box center [203, 73] width 135 height 23
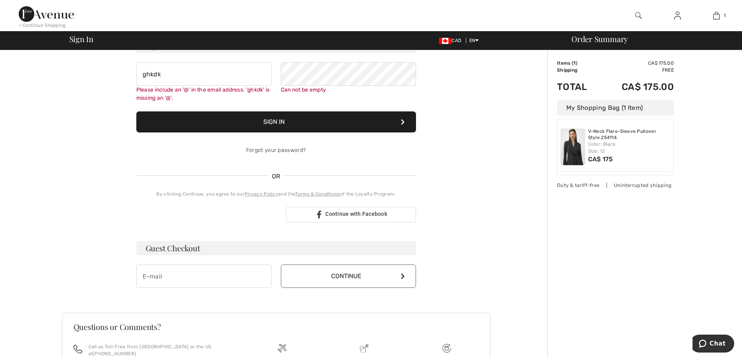
click at [468, 171] on div "Your order is ready. Complete your checkout! Sign In ghkdk Please include an '@…" at bounding box center [276, 211] width 429 height 463
click at [172, 73] on input "ghkdk" at bounding box center [203, 73] width 135 height 23
click at [177, 73] on input "ghkdk" at bounding box center [203, 73] width 135 height 23
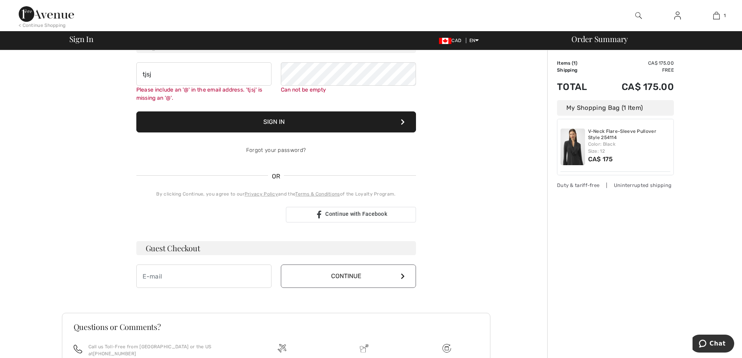
click at [462, 126] on div "Your order is ready. Complete your checkout! Sign In tjsj Please include an '@'…" at bounding box center [276, 211] width 429 height 463
drag, startPoint x: 212, startPoint y: 72, endPoint x: 85, endPoint y: 80, distance: 127.7
click at [85, 80] on div "Your order is ready. Complete your checkout! Sign In tjsj Please include an '@'…" at bounding box center [276, 211] width 429 height 463
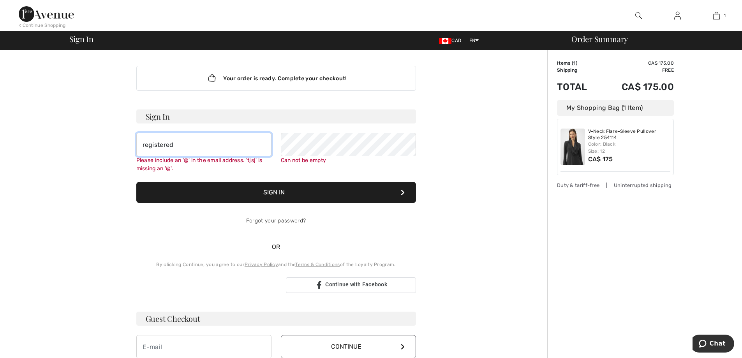
type input "registeredname@gmail.com"
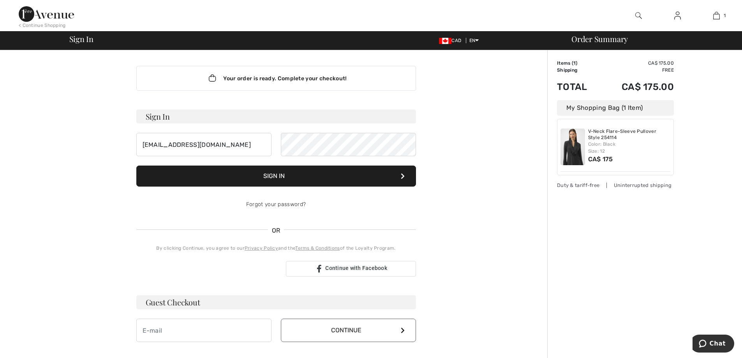
click at [491, 230] on div "Your order is ready. Complete your checkout! Sign In registeredname@gmail.com S…" at bounding box center [276, 273] width 543 height 446
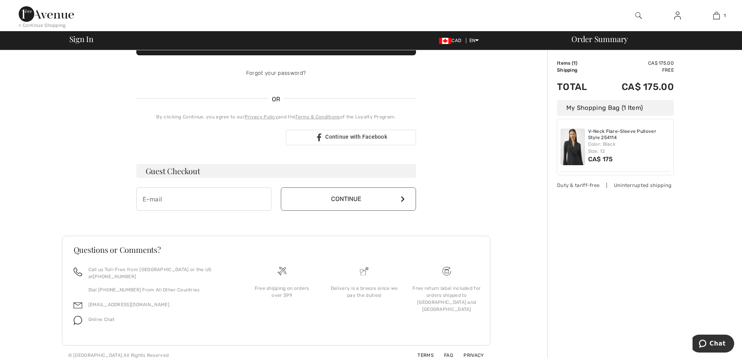
click at [581, 252] on div "Order Summary Details Items ( 1 ) CA$ 175.00 Promo code CA$ 0.00 Shipping Free …" at bounding box center [645, 142] width 195 height 446
click at [592, 307] on div "Order Summary Details Items ( 1 ) CA$ 175.00 Promo code CA$ 0.00 Shipping Free …" at bounding box center [645, 142] width 195 height 446
click at [199, 194] on input "email" at bounding box center [203, 198] width 135 height 23
type input "f"
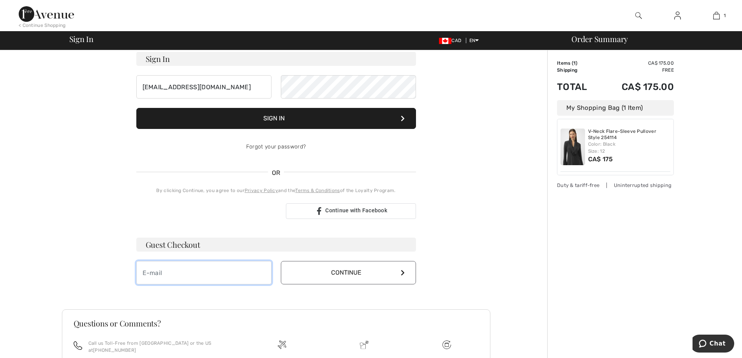
scroll to position [0, 0]
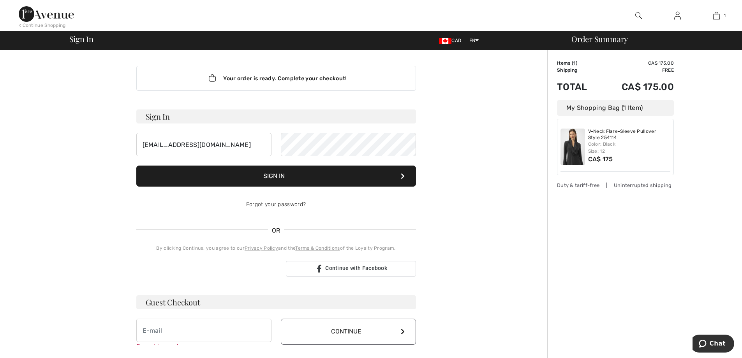
click at [307, 175] on button "Sign In" at bounding box center [276, 176] width 280 height 21
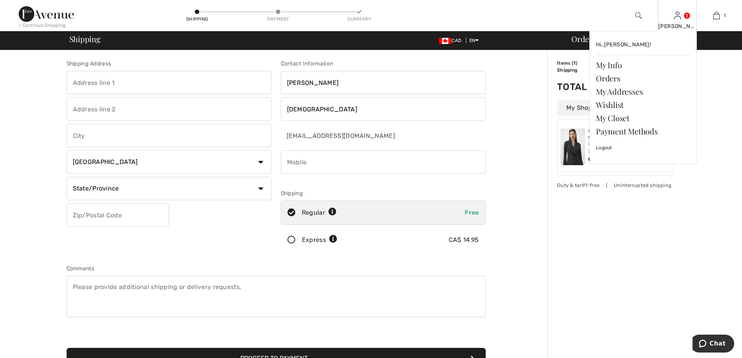
click at [678, 19] on img at bounding box center [678, 15] width 7 height 9
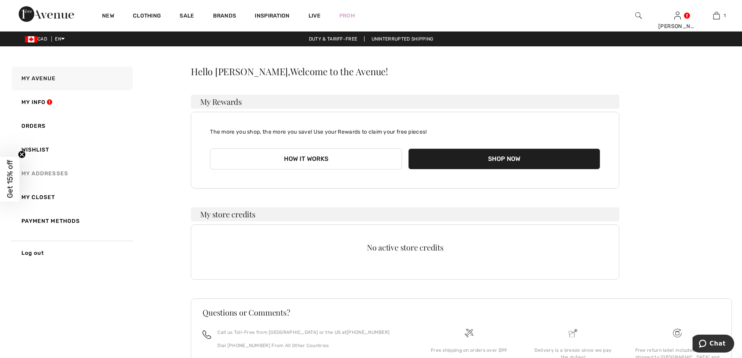
click at [30, 168] on link "My Addresses" at bounding box center [71, 174] width 123 height 24
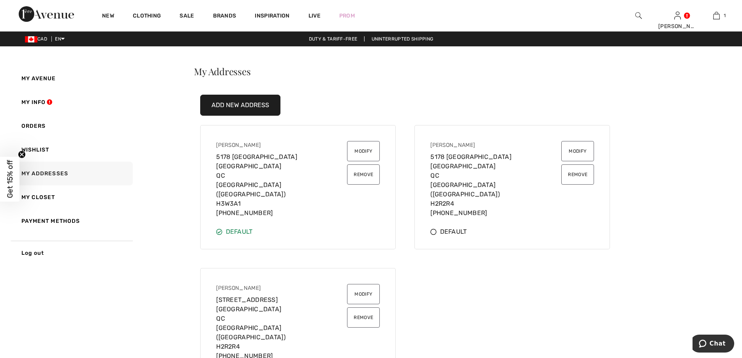
click at [258, 110] on button "Add New Address" at bounding box center [240, 105] width 80 height 21
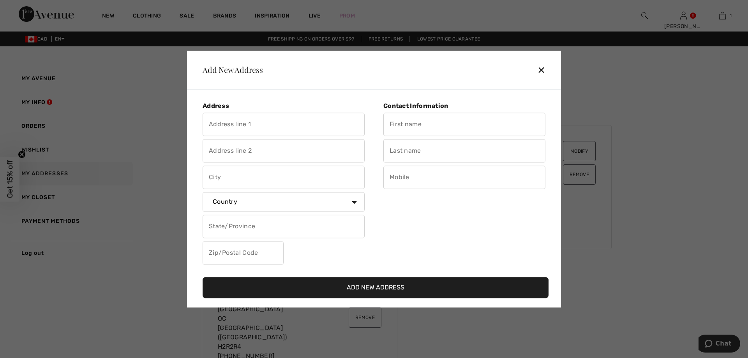
click at [293, 126] on input "text" at bounding box center [284, 124] width 162 height 23
type input "sjtrskkyrykkytyt"
click at [364, 287] on button "Add New Address" at bounding box center [376, 287] width 346 height 21
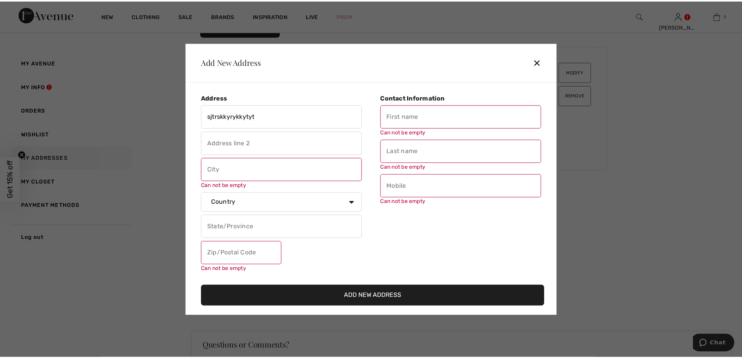
scroll to position [99, 0]
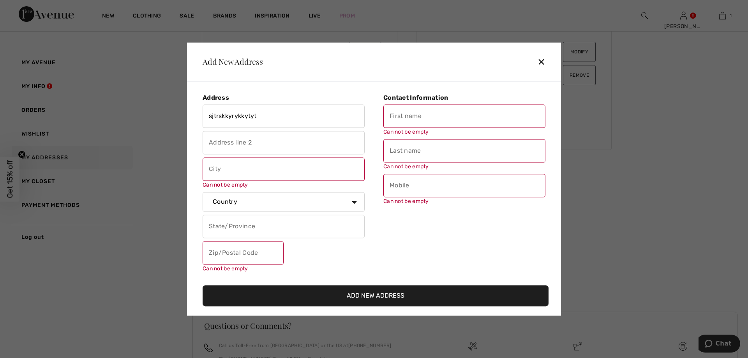
click at [540, 61] on div "✕" at bounding box center [544, 62] width 14 height 16
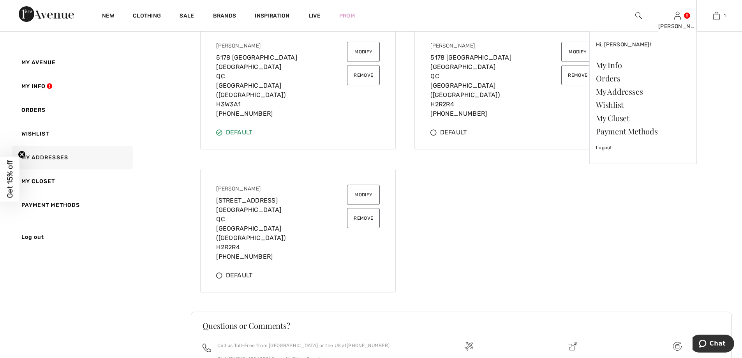
click at [669, 20] on div "Joshua Hi, Joshua! My Info Orders My Addresses Wishlist My Closet Payment Metho…" at bounding box center [677, 15] width 39 height 31
click at [542, 207] on div "Joshua Budman 5178 Trans Island Montreal QC Canada (CA) H3W3A1 (514) 244-1373 M…" at bounding box center [405, 150] width 429 height 286
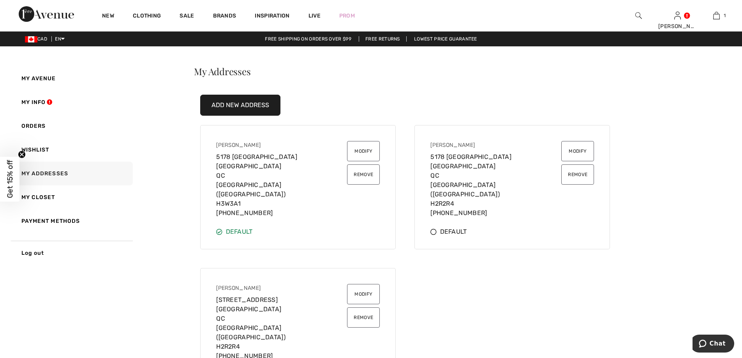
click at [374, 154] on button "Modify" at bounding box center [363, 151] width 33 height 20
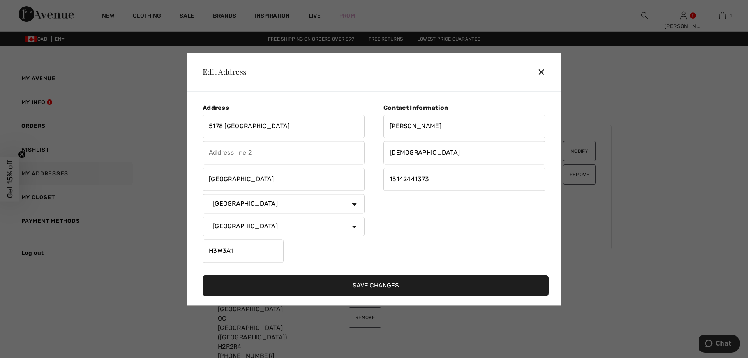
click at [545, 74] on div "✕" at bounding box center [544, 72] width 14 height 16
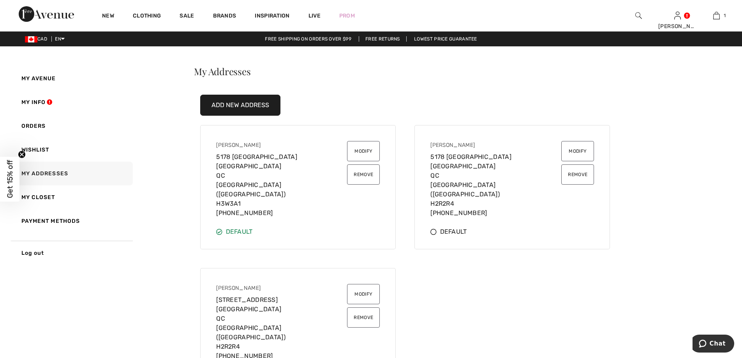
click at [233, 102] on button "Add New Address" at bounding box center [240, 105] width 80 height 21
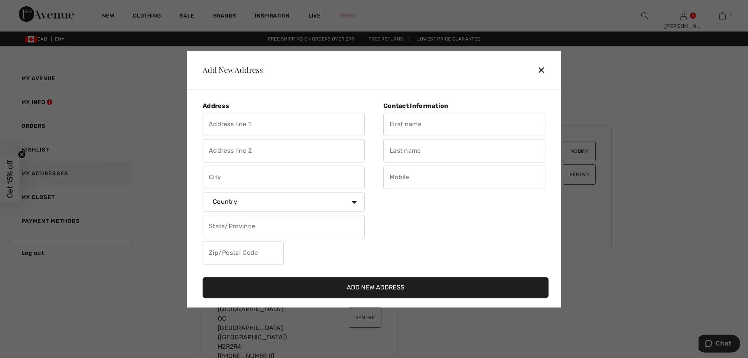
click at [295, 133] on input "text" at bounding box center [284, 124] width 162 height 23
click at [297, 133] on input "text" at bounding box center [284, 124] width 162 height 23
click at [311, 181] on input "text" at bounding box center [284, 177] width 162 height 23
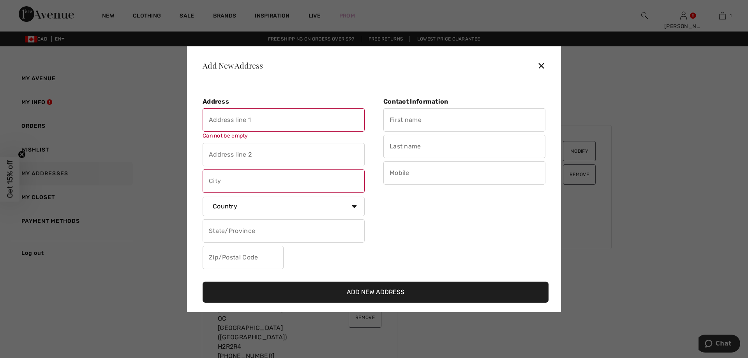
click at [277, 160] on input "text" at bounding box center [284, 154] width 162 height 23
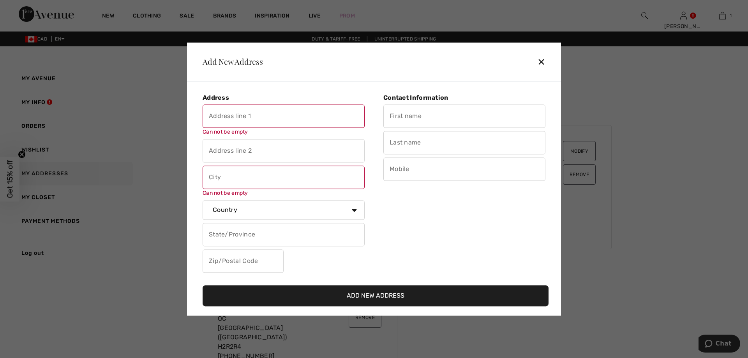
drag, startPoint x: 541, startPoint y: 60, endPoint x: 731, endPoint y: 115, distance: 197.1
click at [549, 64] on div "✕" at bounding box center [544, 62] width 14 height 16
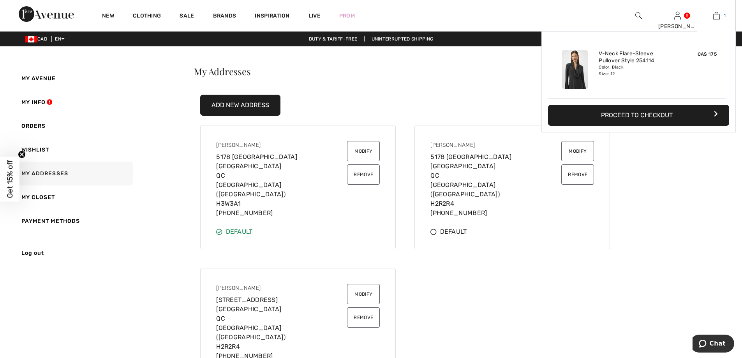
click at [718, 16] on img at bounding box center [717, 15] width 7 height 9
click at [630, 120] on button "Proceed to Checkout" at bounding box center [638, 115] width 181 height 21
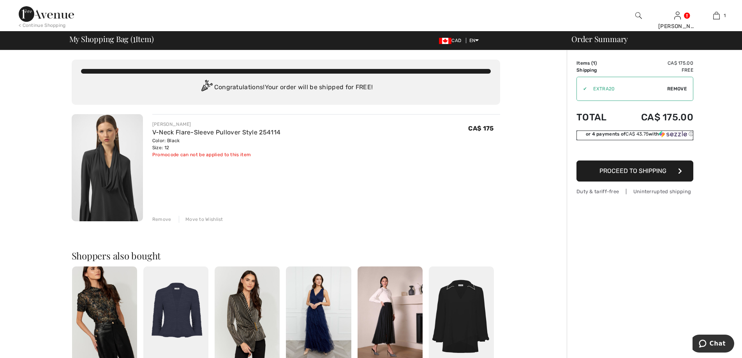
click at [609, 139] on div "or 4 payments of CA$ 43.75 with ⓘ" at bounding box center [635, 136] width 117 height 10
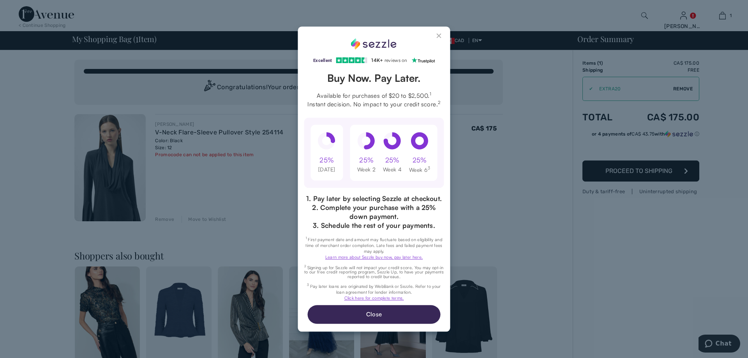
click at [437, 41] on button "Close Sezzle Modal" at bounding box center [439, 37] width 9 height 9
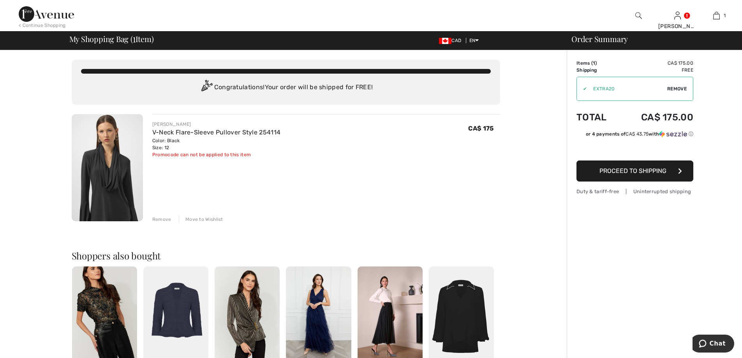
click at [648, 173] on span "Proceed to Shipping" at bounding box center [633, 170] width 67 height 7
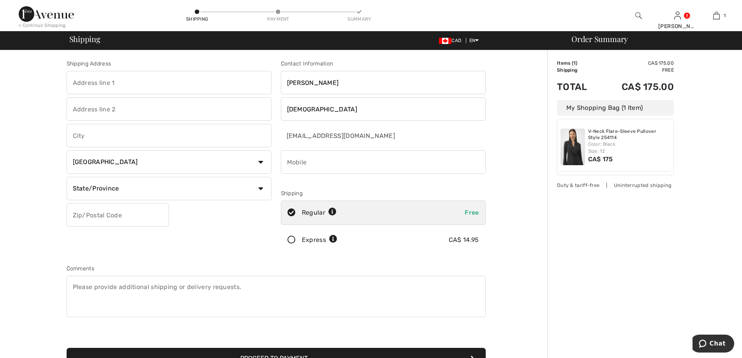
click at [417, 346] on div "Proceed to Payment" at bounding box center [276, 349] width 429 height 40
click at [421, 350] on button "Proceed to Payment" at bounding box center [276, 358] width 419 height 21
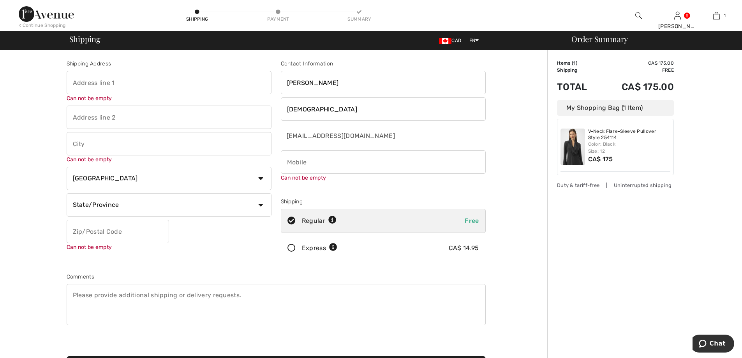
scroll to position [9, 0]
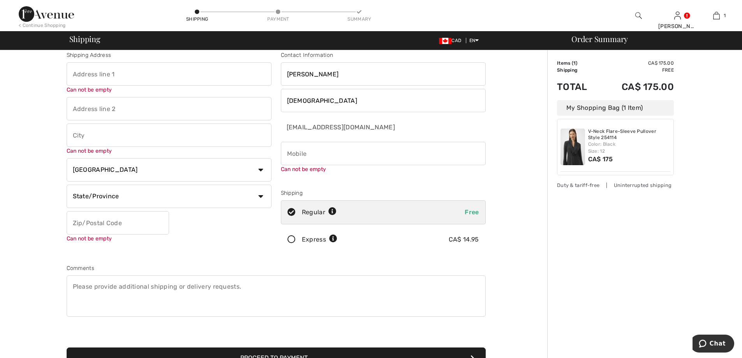
drag, startPoint x: 572, startPoint y: 268, endPoint x: 542, endPoint y: 258, distance: 30.9
click at [572, 268] on div "Order Summary Details Items ( 1 ) CA$ 175.00 Promo code CA$ 0.00 Shipping Free …" at bounding box center [645, 275] width 195 height 466
click at [389, 74] on input "[PERSON_NAME]" at bounding box center [383, 73] width 205 height 23
click at [376, 104] on input "Budman" at bounding box center [383, 100] width 205 height 23
click at [377, 148] on input "phone" at bounding box center [383, 153] width 205 height 23
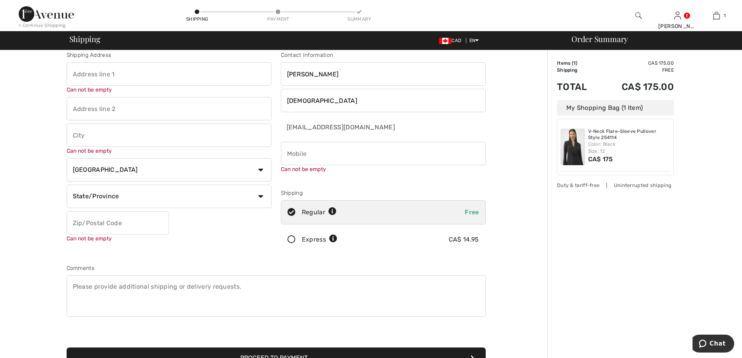
click at [373, 97] on input "Budman" at bounding box center [383, 100] width 205 height 23
click at [373, 78] on input "Joshua" at bounding box center [383, 73] width 205 height 23
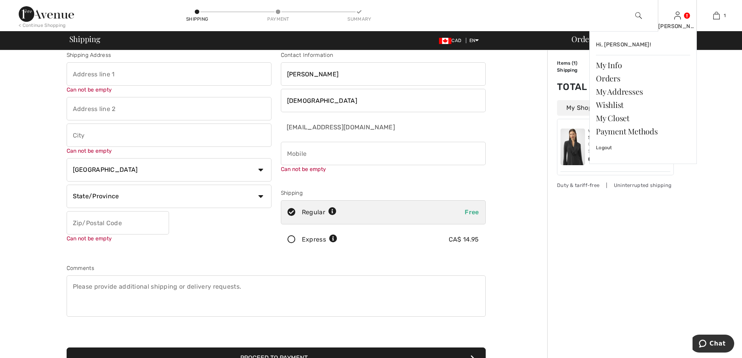
click at [679, 20] on img at bounding box center [678, 15] width 7 height 9
click at [620, 67] on link "My Info" at bounding box center [643, 64] width 94 height 13
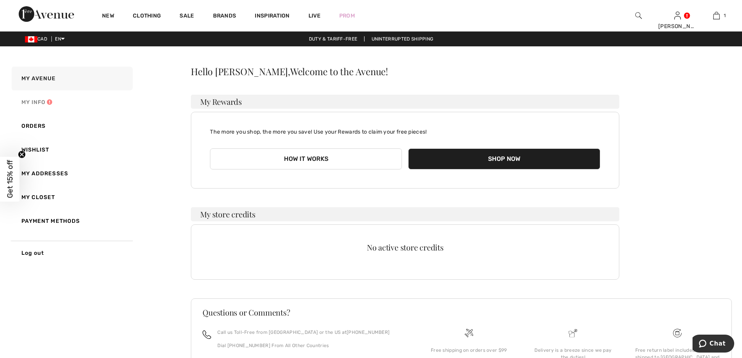
click at [36, 98] on link "My Info" at bounding box center [71, 102] width 123 height 24
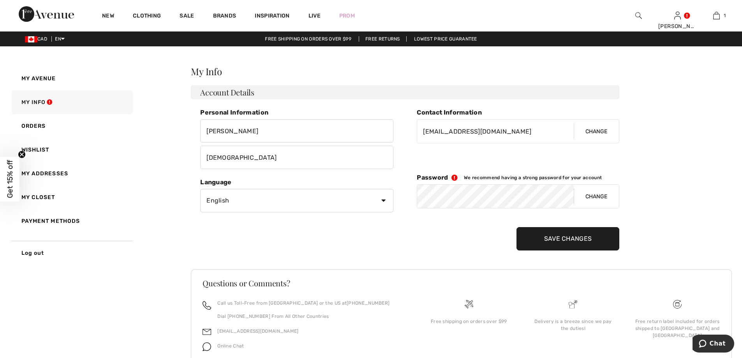
click at [603, 197] on button "Change" at bounding box center [596, 196] width 45 height 23
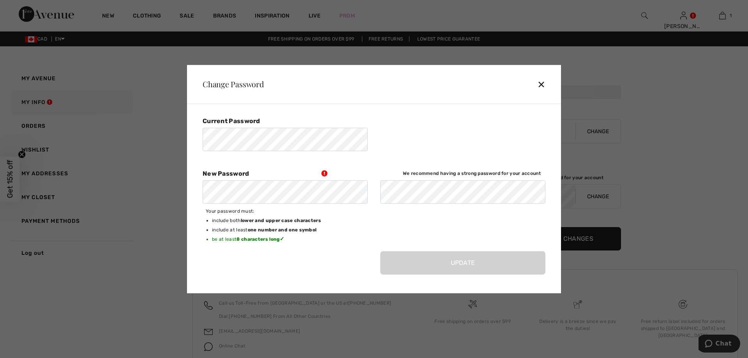
drag, startPoint x: 302, startPoint y: 221, endPoint x: 271, endPoint y: 203, distance: 35.4
click at [301, 220] on b "lower and upper case characters" at bounding box center [281, 220] width 80 height 5
drag, startPoint x: 260, startPoint y: 221, endPoint x: 200, endPoint y: 108, distance: 128.5
click at [199, 140] on div "Current Password New Password We recommend having a strong password for your ac…" at bounding box center [375, 197] width 359 height 174
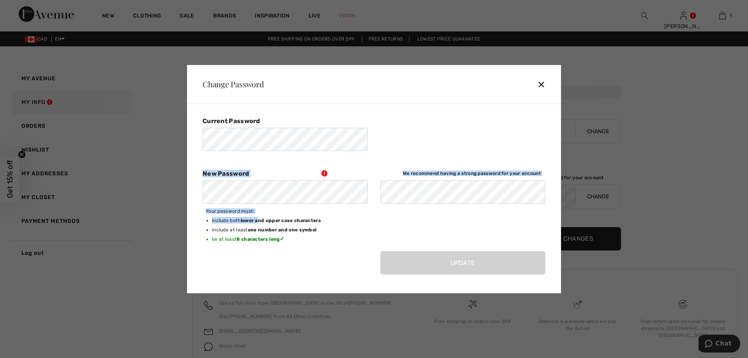
click at [525, 113] on div "Current Password New Password We recommend having a strong password for your ac…" at bounding box center [375, 197] width 359 height 174
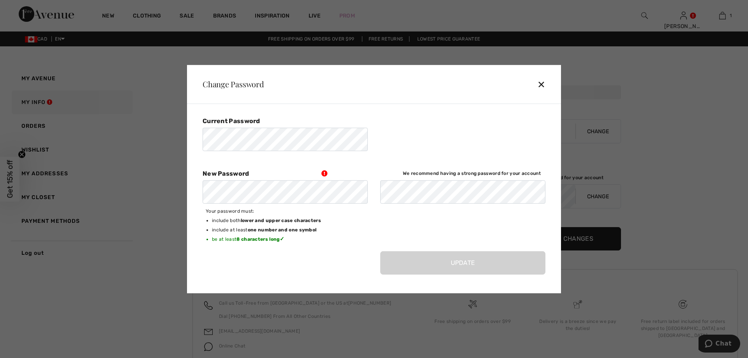
click at [542, 82] on div "✕" at bounding box center [544, 84] width 14 height 16
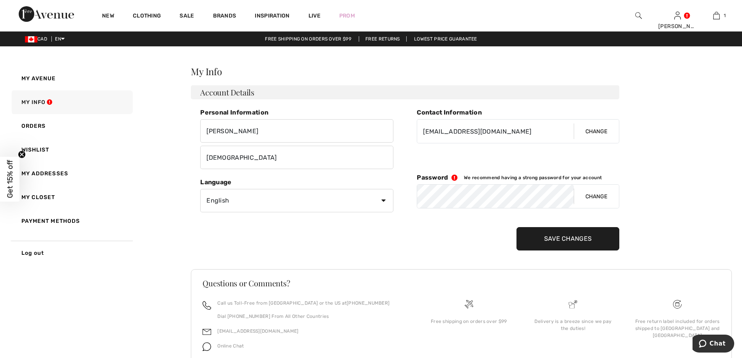
click at [38, 122] on link "Orders" at bounding box center [71, 126] width 123 height 24
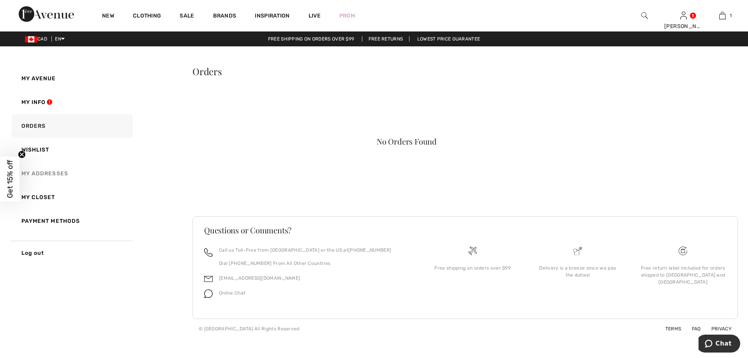
click at [50, 171] on link "My Addresses" at bounding box center [71, 174] width 123 height 24
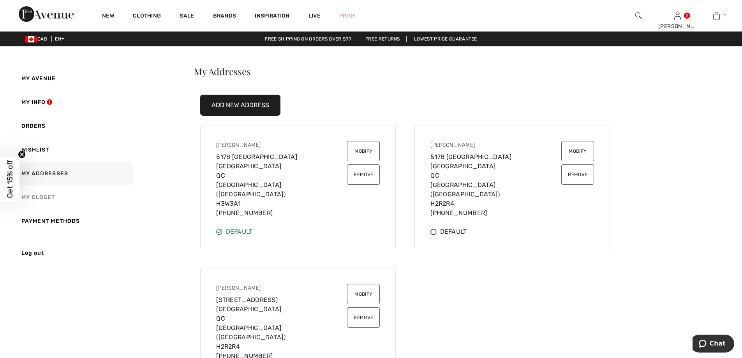
click at [54, 201] on link "My Closet" at bounding box center [71, 197] width 123 height 24
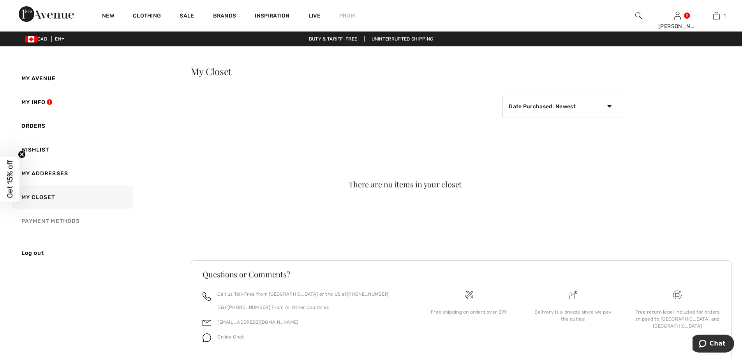
click at [80, 223] on link "Payment Methods" at bounding box center [71, 221] width 123 height 24
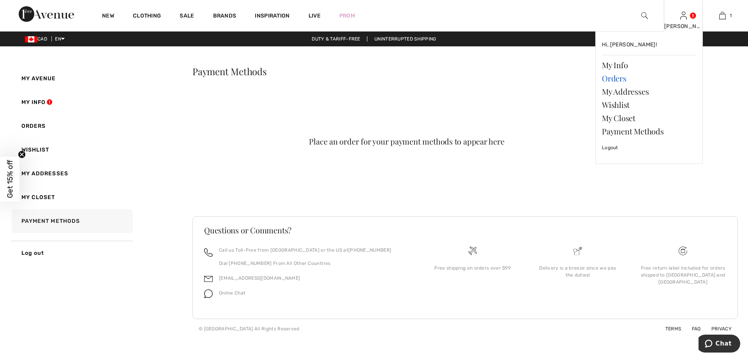
click at [612, 81] on link "Orders" at bounding box center [649, 78] width 94 height 13
click at [612, 79] on link "Orders" at bounding box center [649, 78] width 94 height 13
click at [612, 65] on link "My Info" at bounding box center [649, 64] width 94 height 13
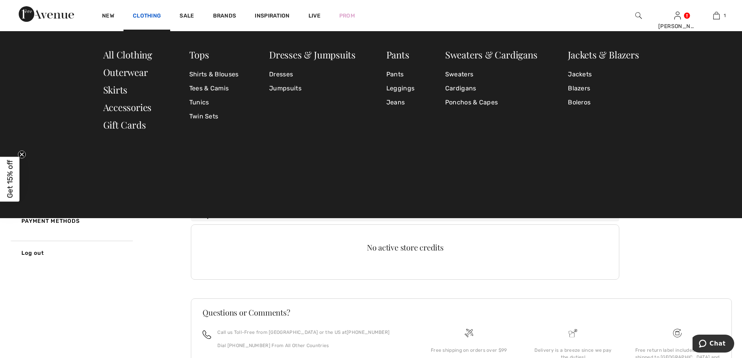
click at [140, 12] on link "Clothing" at bounding box center [147, 16] width 28 height 8
click at [152, 14] on link "Clothing" at bounding box center [147, 16] width 28 height 8
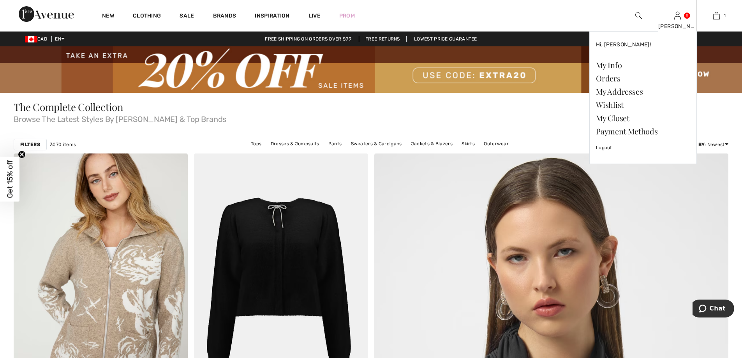
click at [680, 18] on img at bounding box center [678, 15] width 7 height 9
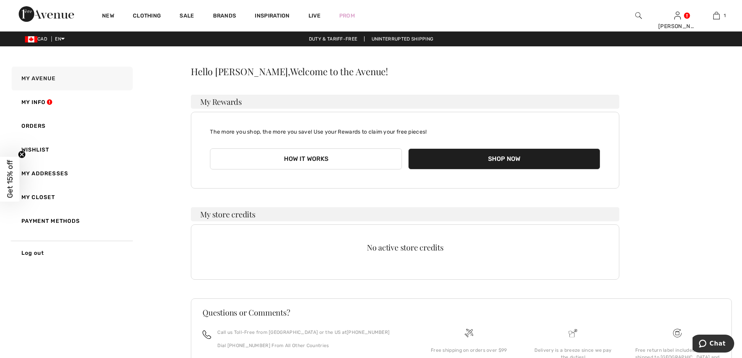
drag, startPoint x: 39, startPoint y: 104, endPoint x: 328, endPoint y: 170, distance: 296.0
click at [40, 104] on link "My Info" at bounding box center [71, 102] width 123 height 24
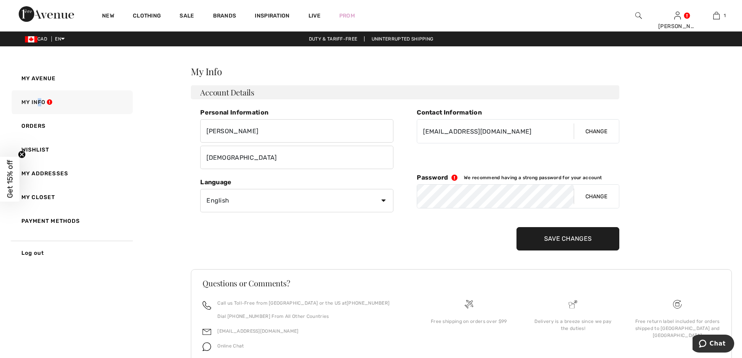
click at [600, 194] on button "Change" at bounding box center [596, 196] width 45 height 23
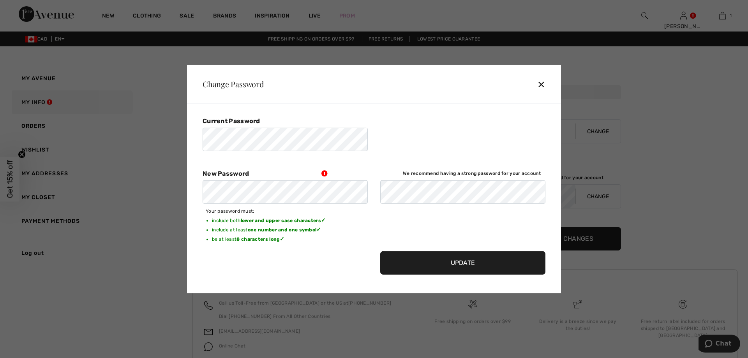
click at [429, 275] on input "Update" at bounding box center [462, 262] width 165 height 23
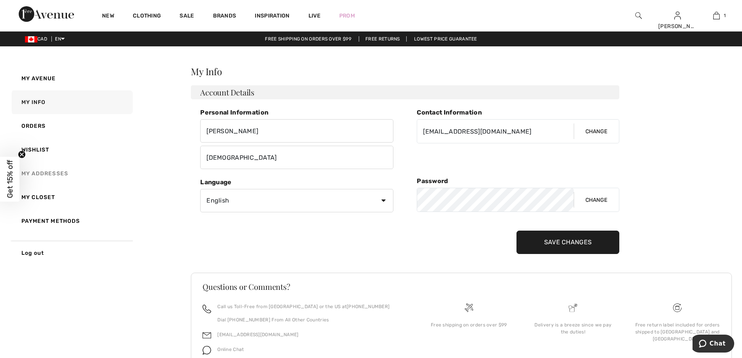
click at [51, 179] on link "My Addresses" at bounding box center [71, 174] width 123 height 24
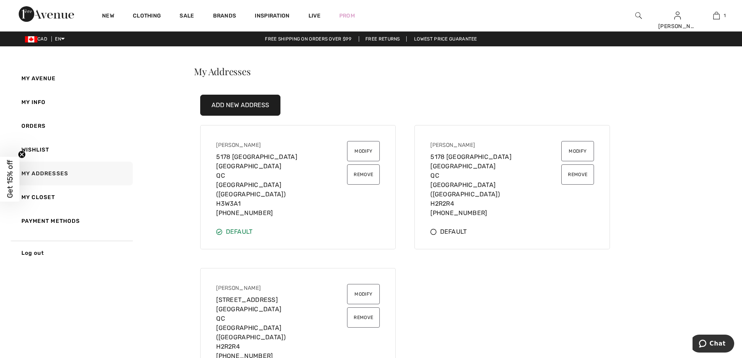
click at [267, 106] on button "Add New Address" at bounding box center [240, 105] width 80 height 21
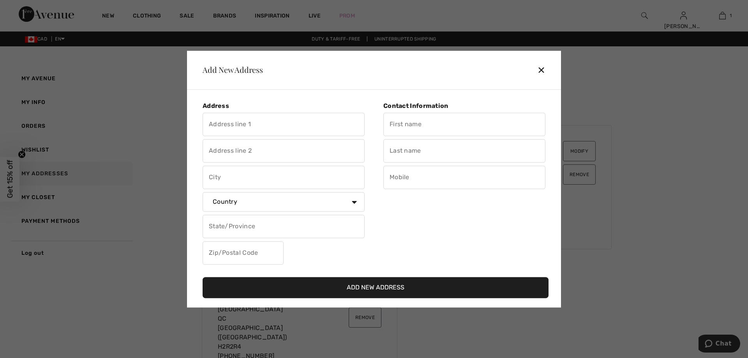
click at [341, 281] on button "Add New Address" at bounding box center [376, 287] width 346 height 21
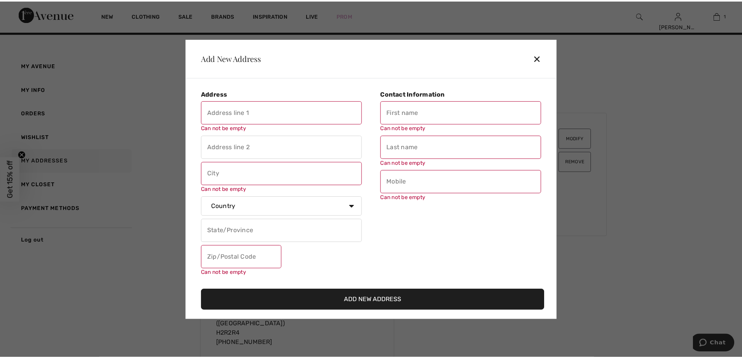
scroll to position [42, 0]
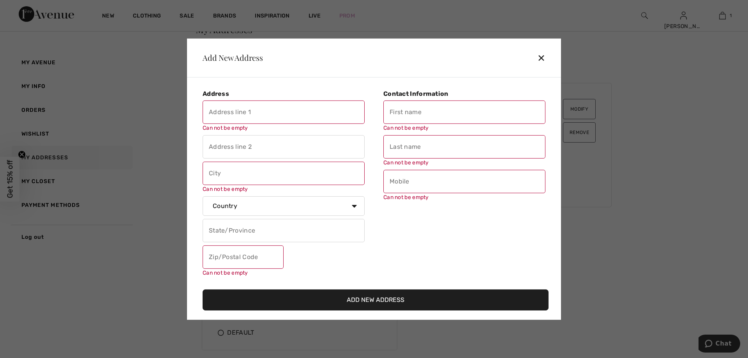
click at [659, 141] on div at bounding box center [374, 179] width 748 height 358
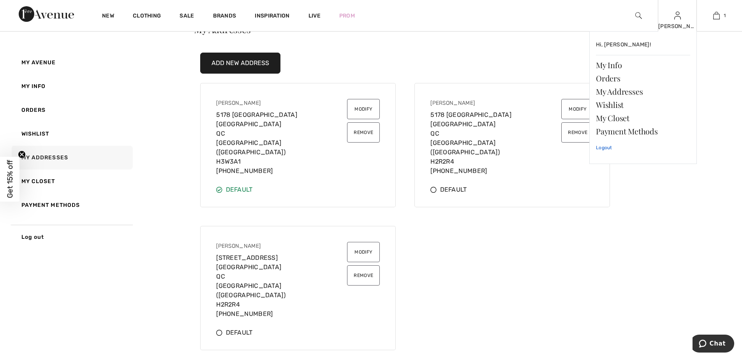
click at [602, 151] on link "Logout" at bounding box center [643, 147] width 94 height 19
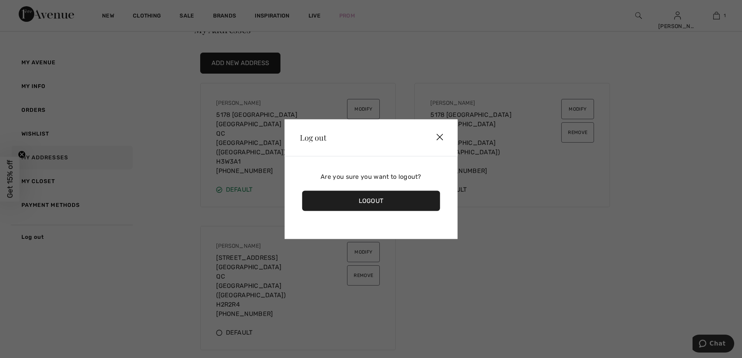
click at [412, 195] on div "Logout" at bounding box center [371, 201] width 138 height 20
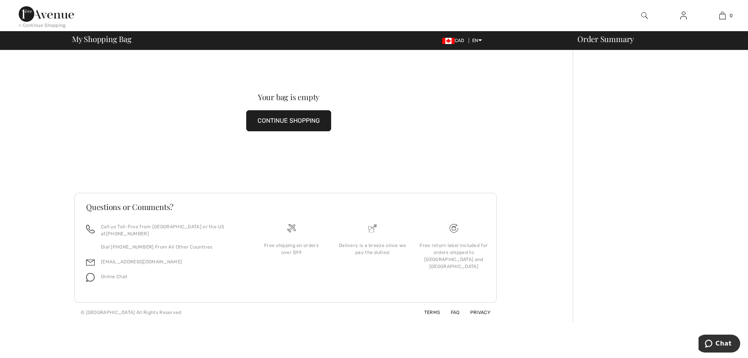
click at [274, 118] on button "CONTINUE SHOPPING" at bounding box center [288, 120] width 85 height 21
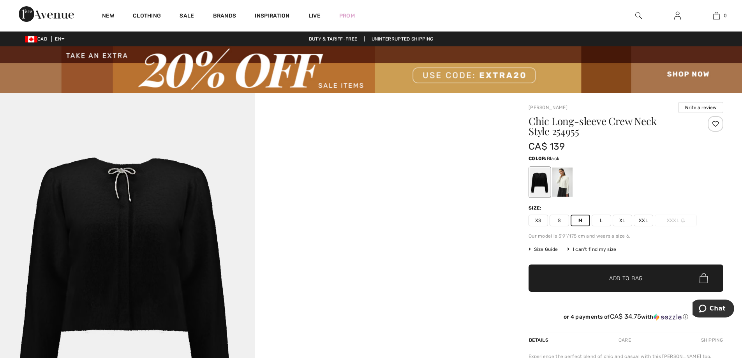
drag, startPoint x: 590, startPoint y: 272, endPoint x: 741, endPoint y: 208, distance: 163.6
click at [590, 272] on span "✔ Added to Bag Add to Bag" at bounding box center [626, 278] width 195 height 27
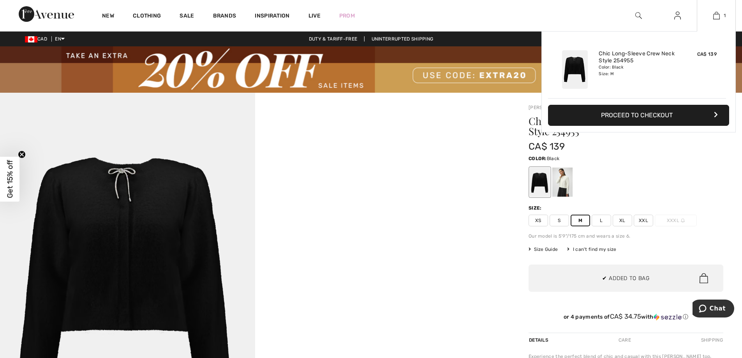
click at [675, 114] on button "Proceed to Checkout" at bounding box center [638, 115] width 181 height 21
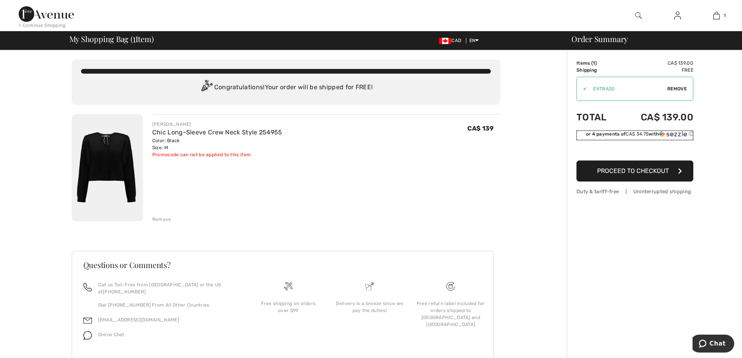
click at [622, 131] on div "or 4 payments of CA$ 34.75 with ⓘ" at bounding box center [640, 134] width 108 height 7
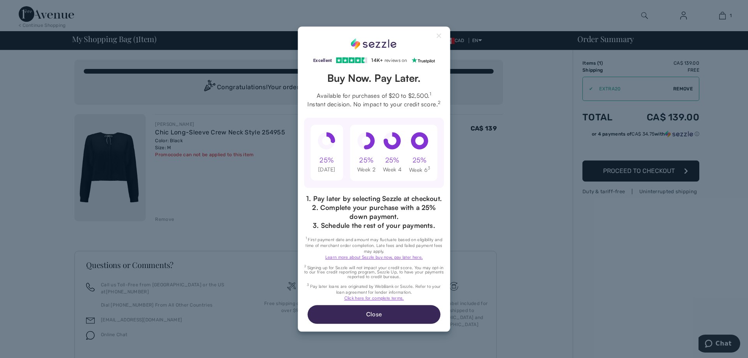
click at [607, 147] on div "Excellent 4.3 out of 5 star rating on Trustpilot 1" at bounding box center [374, 179] width 748 height 358
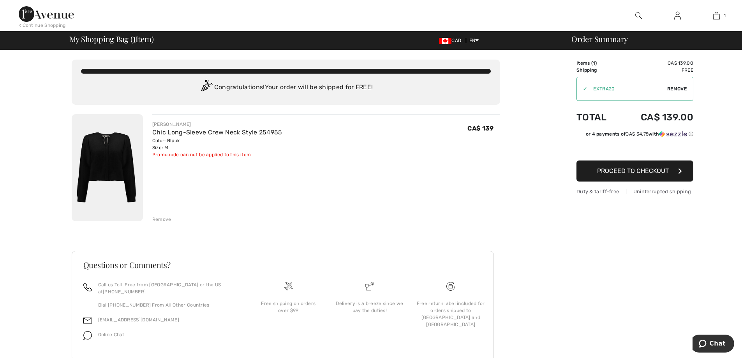
drag, startPoint x: 630, startPoint y: 159, endPoint x: 625, endPoint y: 173, distance: 14.4
click at [629, 161] on div "Proceed to Checkout" at bounding box center [635, 160] width 117 height 41
click at [624, 176] on button "Proceed to Checkout" at bounding box center [635, 171] width 117 height 21
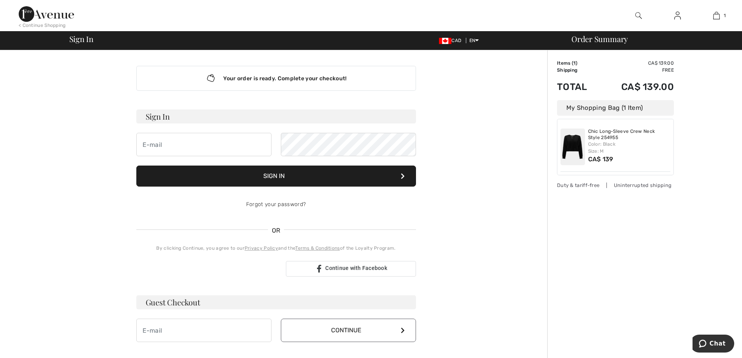
click at [277, 178] on button "Sign In" at bounding box center [276, 176] width 280 height 21
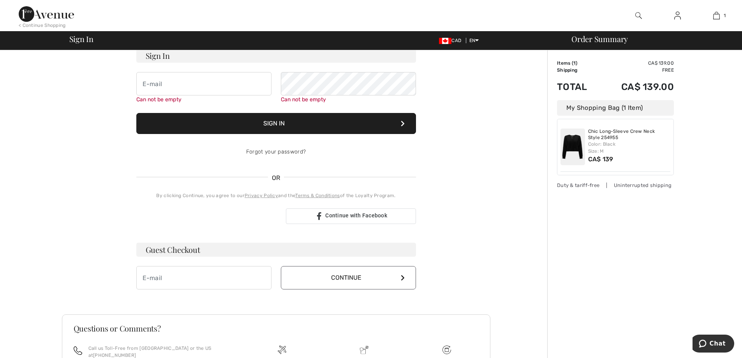
scroll to position [71, 0]
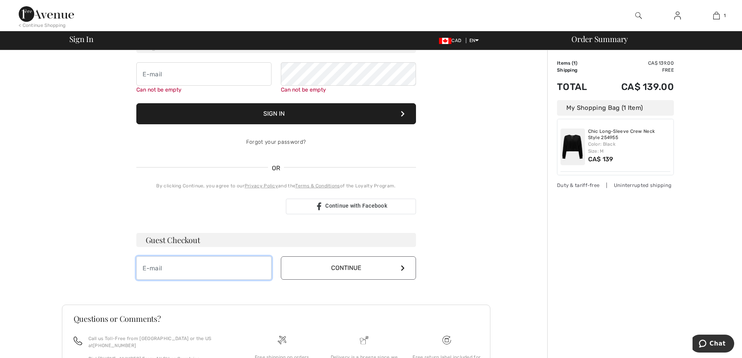
click at [226, 262] on input "email" at bounding box center [203, 267] width 135 height 23
click at [325, 270] on button "Continue" at bounding box center [348, 269] width 135 height 26
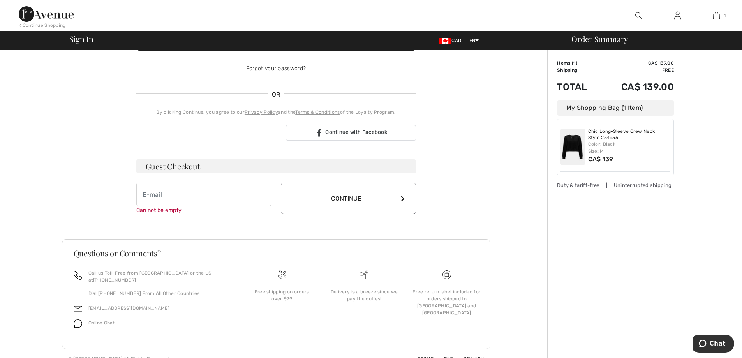
scroll to position [148, 0]
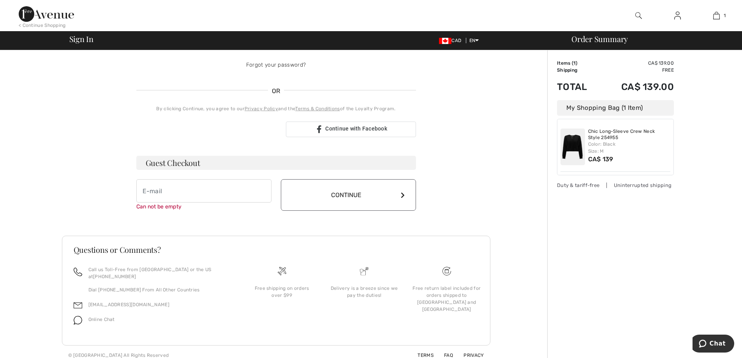
click at [466, 208] on div "Your order is ready. Complete your checkout! Sign In Can not be empty Can not b…" at bounding box center [276, 134] width 429 height 463
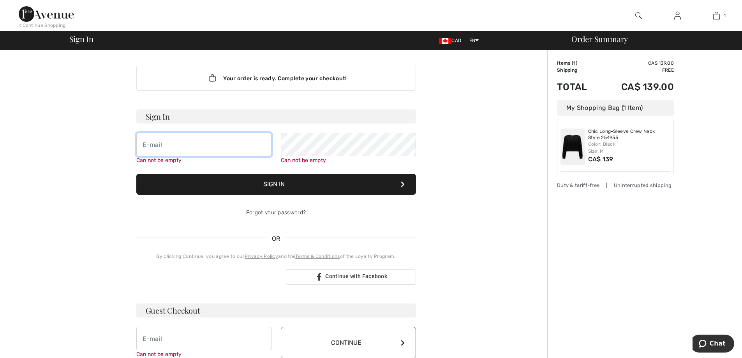
click at [203, 149] on input "email" at bounding box center [203, 144] width 135 height 23
click at [680, 22] on div at bounding box center [677, 15] width 39 height 31
click at [678, 16] on img at bounding box center [678, 15] width 7 height 9
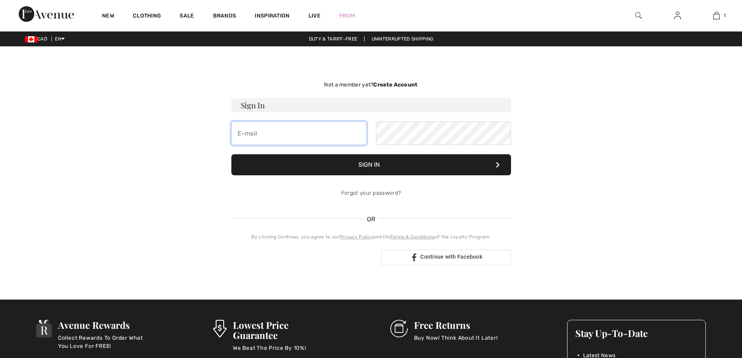
click at [267, 134] on input "email" at bounding box center [298, 133] width 135 height 23
type input "fsb"
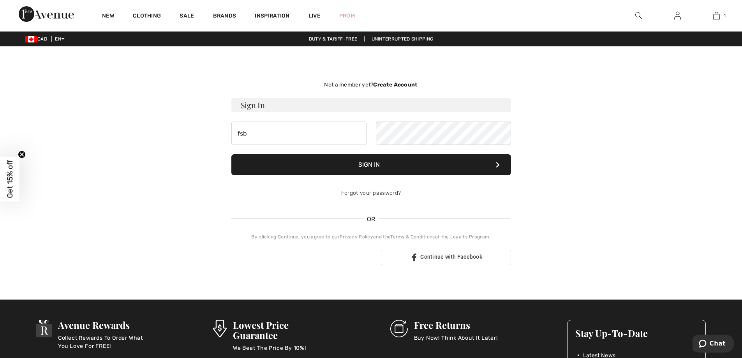
click at [171, 145] on div "Not a member yet? Create Account Sign In fsb Sign In Forgot your password? OR" at bounding box center [371, 173] width 536 height 216
drag, startPoint x: 249, startPoint y: 134, endPoint x: 192, endPoint y: 138, distance: 57.8
click at [192, 138] on div "Not a member yet? Create Account Sign In fsb Sign In Forgot your password? OR" at bounding box center [371, 173] width 536 height 216
click at [329, 172] on button "Sign In" at bounding box center [371, 164] width 280 height 21
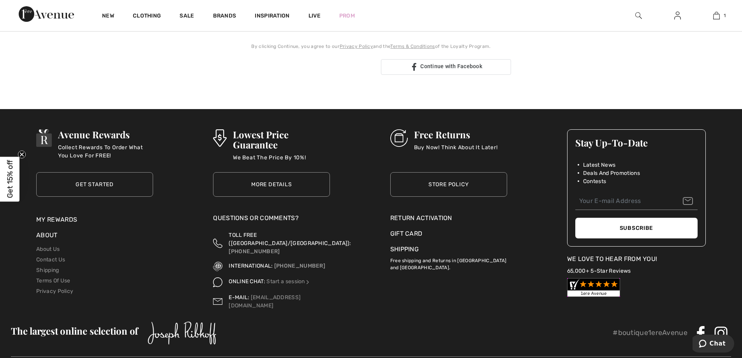
scroll to position [217, 0]
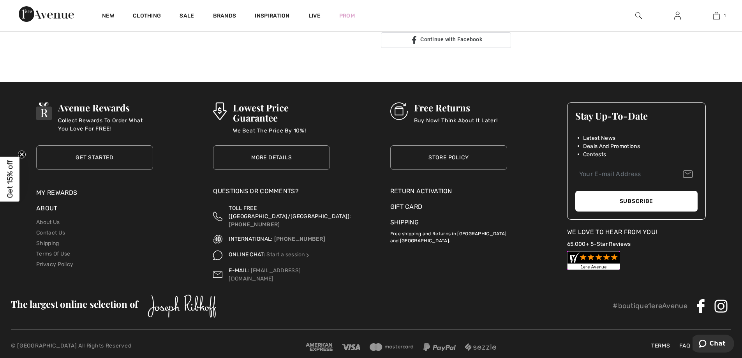
click at [627, 172] on input "email" at bounding box center [637, 175] width 122 height 18
click at [594, 206] on button "Subscribe" at bounding box center [637, 201] width 122 height 21
click at [595, 172] on input "email" at bounding box center [637, 175] width 122 height 18
type input "shtdsj"
click at [601, 197] on button "Subscribe" at bounding box center [637, 201] width 122 height 21
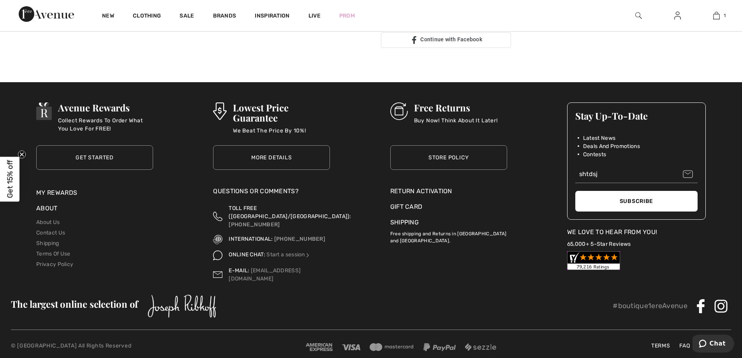
click at [605, 175] on input "shtdsj" at bounding box center [637, 175] width 122 height 18
click at [602, 171] on input "shtdsj" at bounding box center [637, 175] width 122 height 18
drag, startPoint x: 601, startPoint y: 173, endPoint x: 548, endPoint y: 175, distance: 53.4
click at [548, 175] on div "Avenue Rewards Collect Rewards To Order What You Love For FREE! Get Started Get…" at bounding box center [371, 189] width 730 height 188
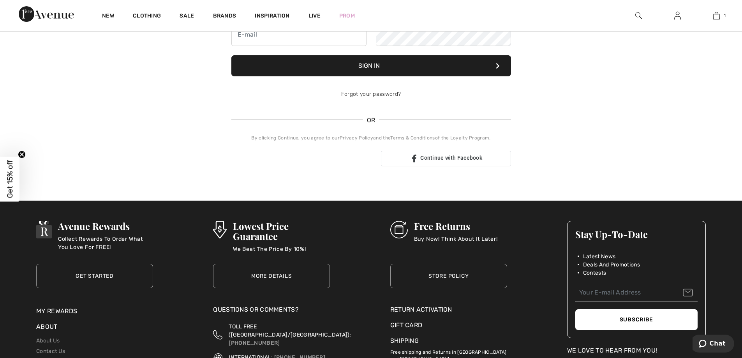
scroll to position [0, 0]
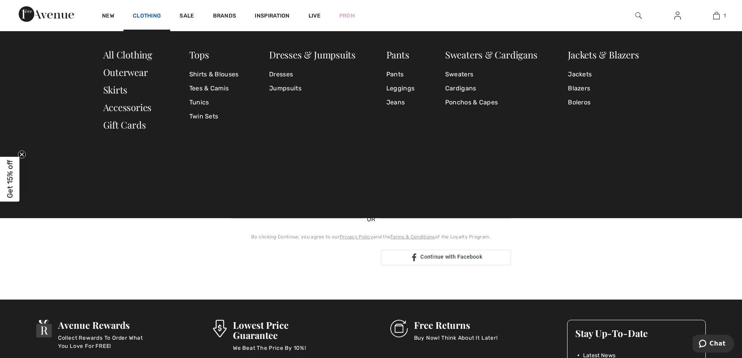
click at [139, 13] on link "Clothing" at bounding box center [147, 16] width 28 height 8
